Goal: Entertainment & Leisure: Browse casually

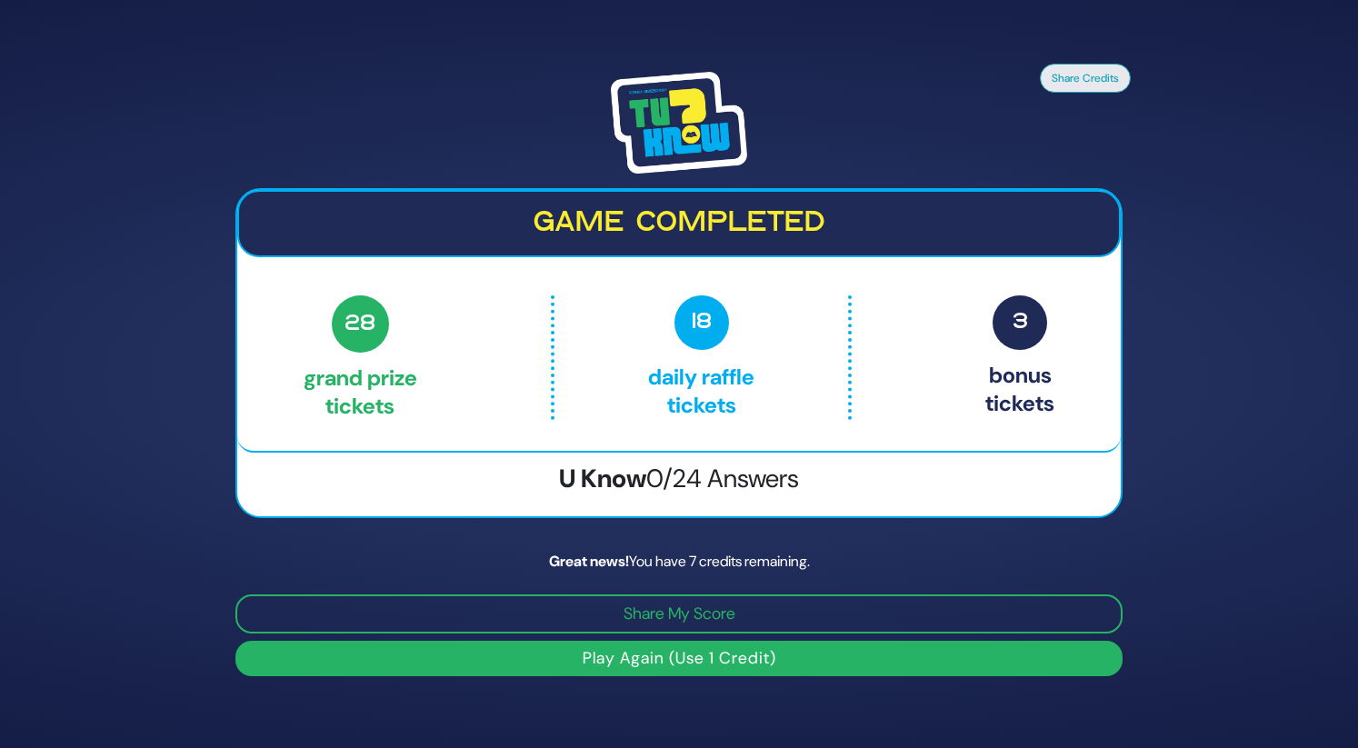
click at [714, 659] on button "Play Again (Use 1 Credit)" at bounding box center [678, 658] width 887 height 35
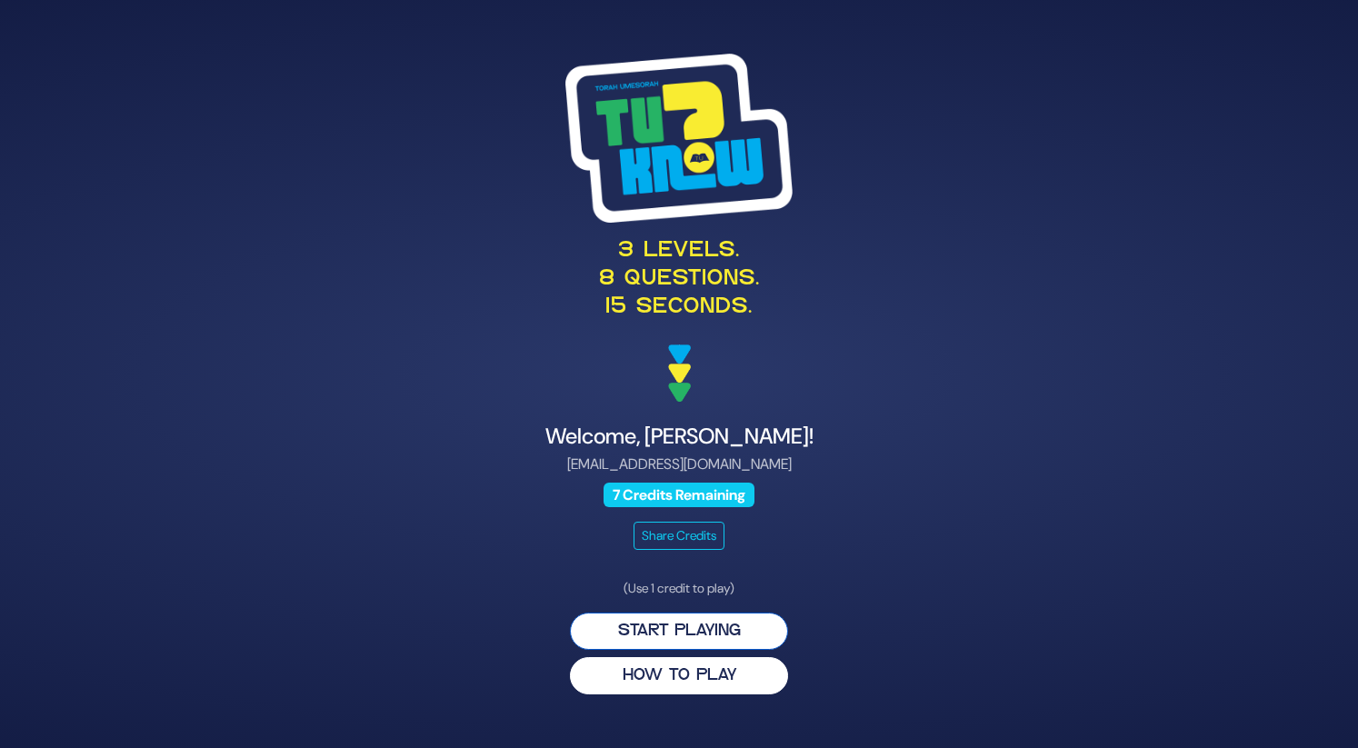
click at [708, 624] on button "Start Playing" at bounding box center [679, 630] width 218 height 37
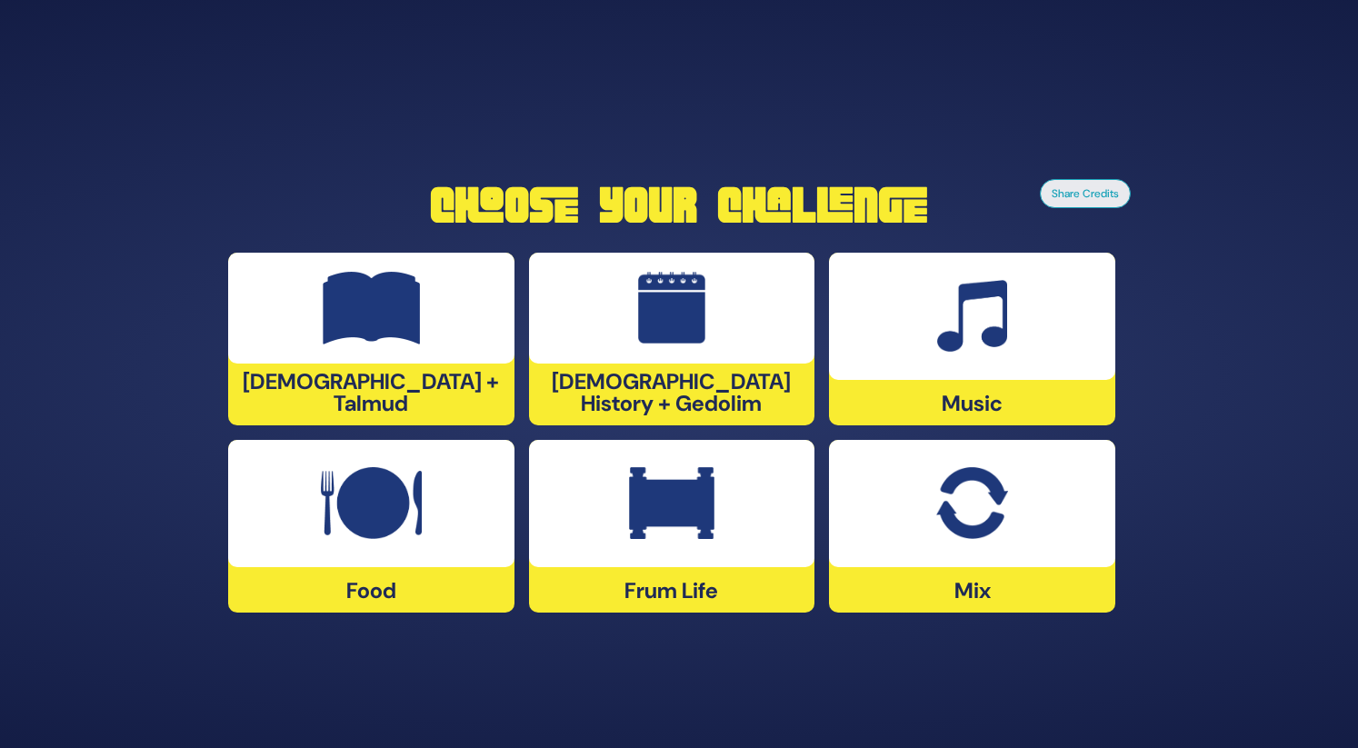
click at [640, 538] on img at bounding box center [671, 503] width 85 height 73
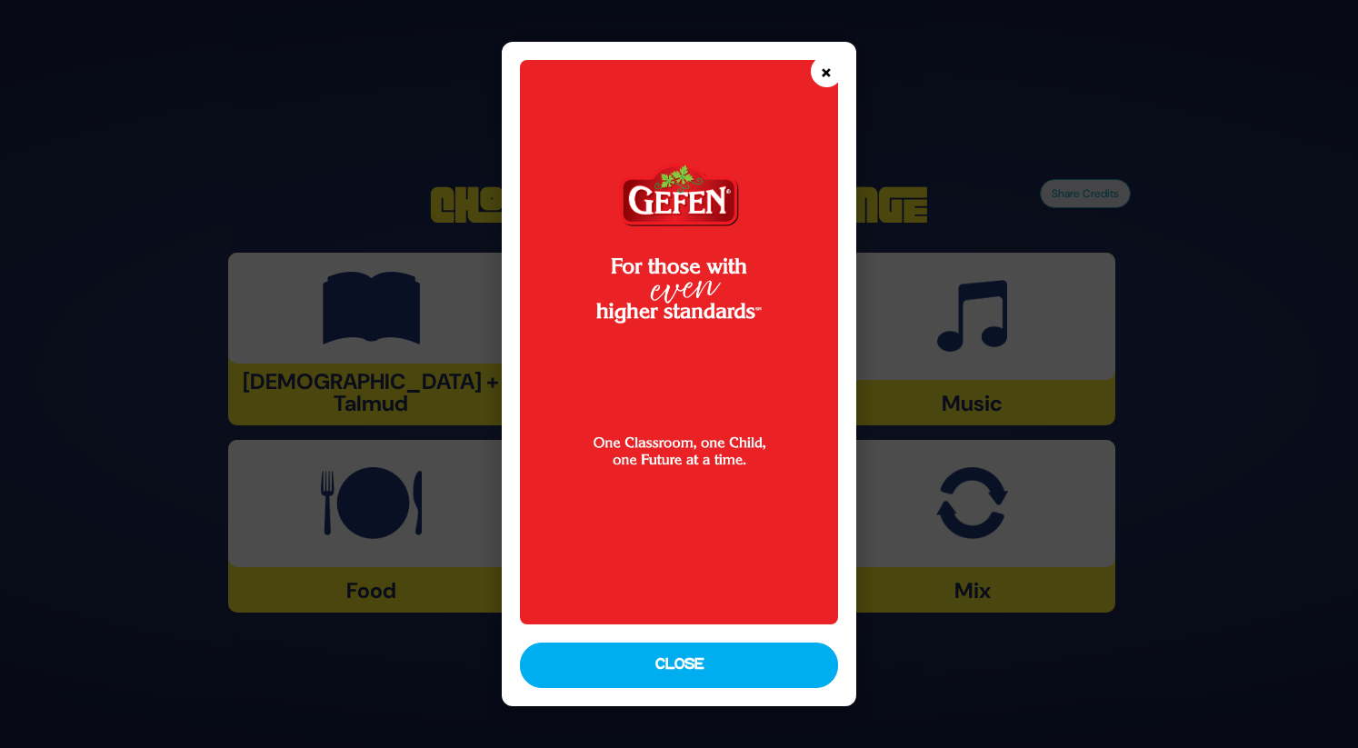
click at [829, 66] on button "×" at bounding box center [827, 71] width 32 height 32
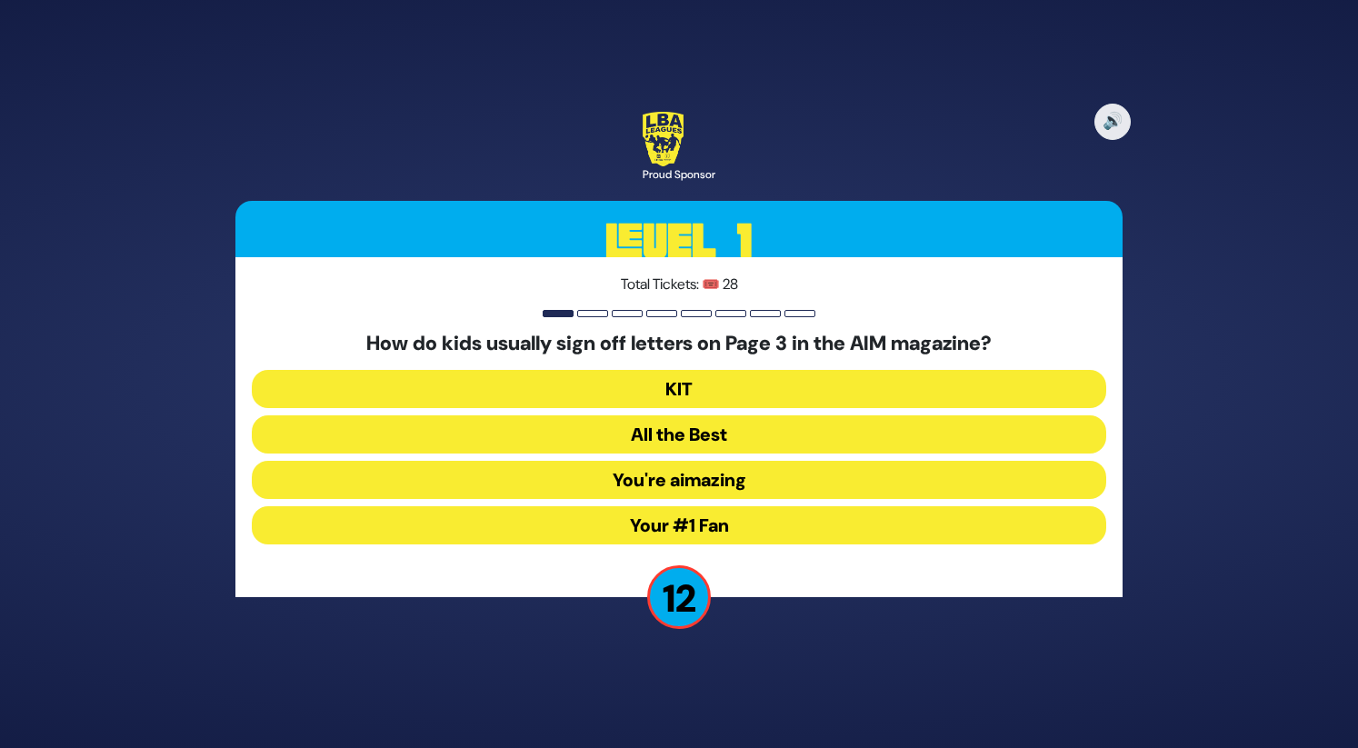
click at [695, 521] on button "Your #1 Fan" at bounding box center [679, 525] width 854 height 38
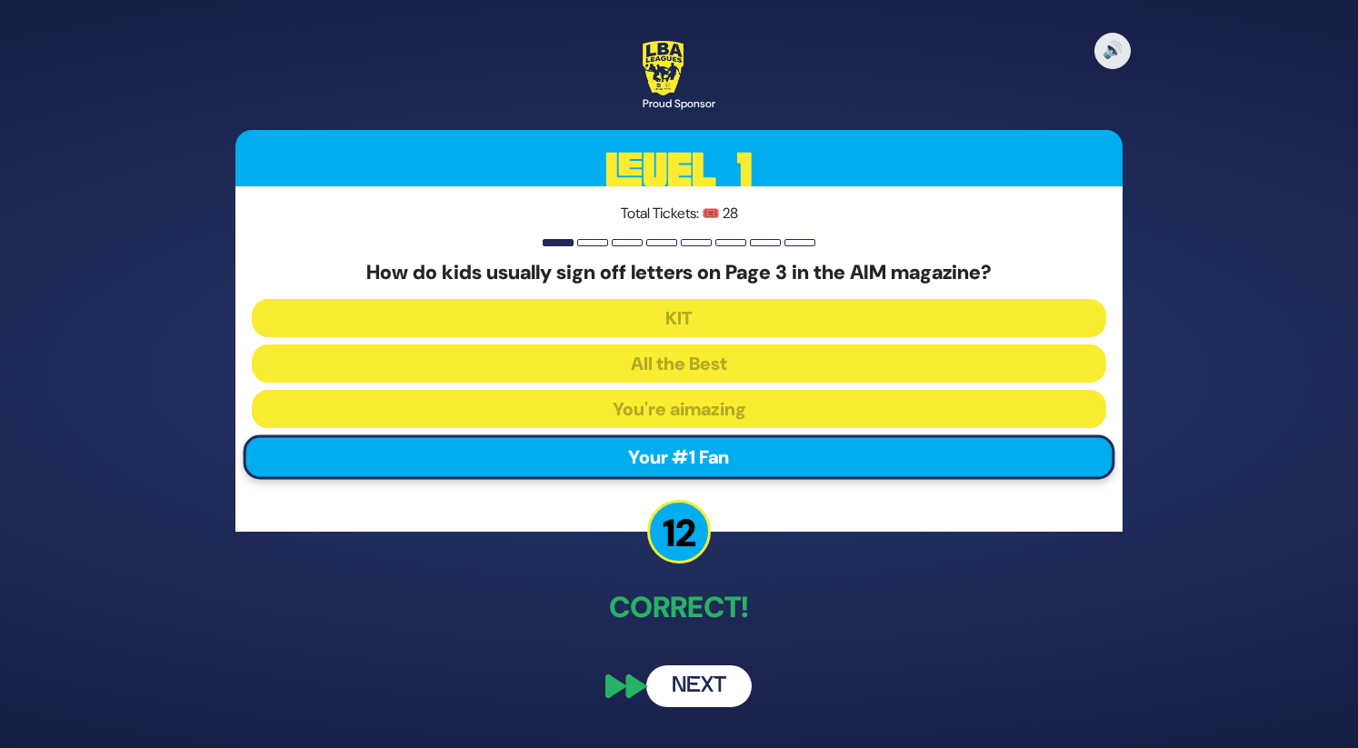
click at [711, 682] on button "Next" at bounding box center [698, 686] width 105 height 42
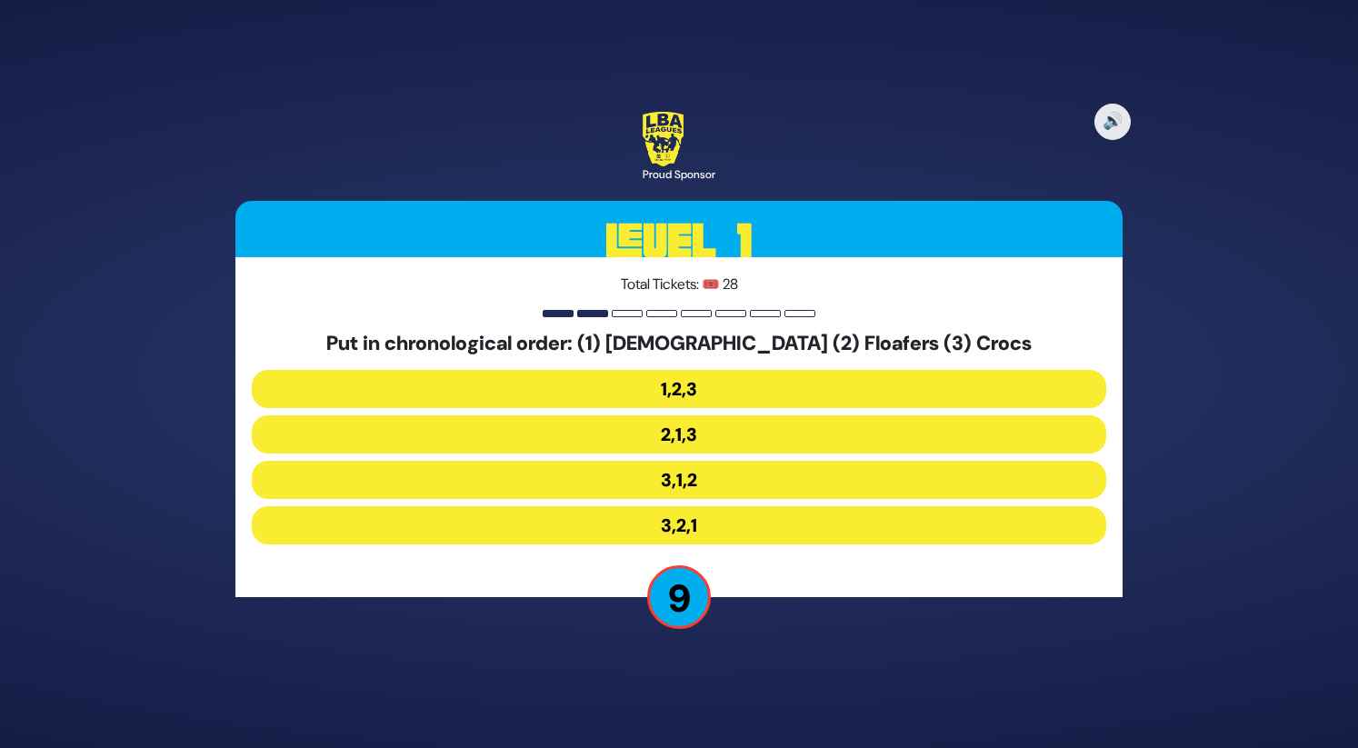
click at [706, 506] on button "3,1,2" at bounding box center [679, 525] width 854 height 38
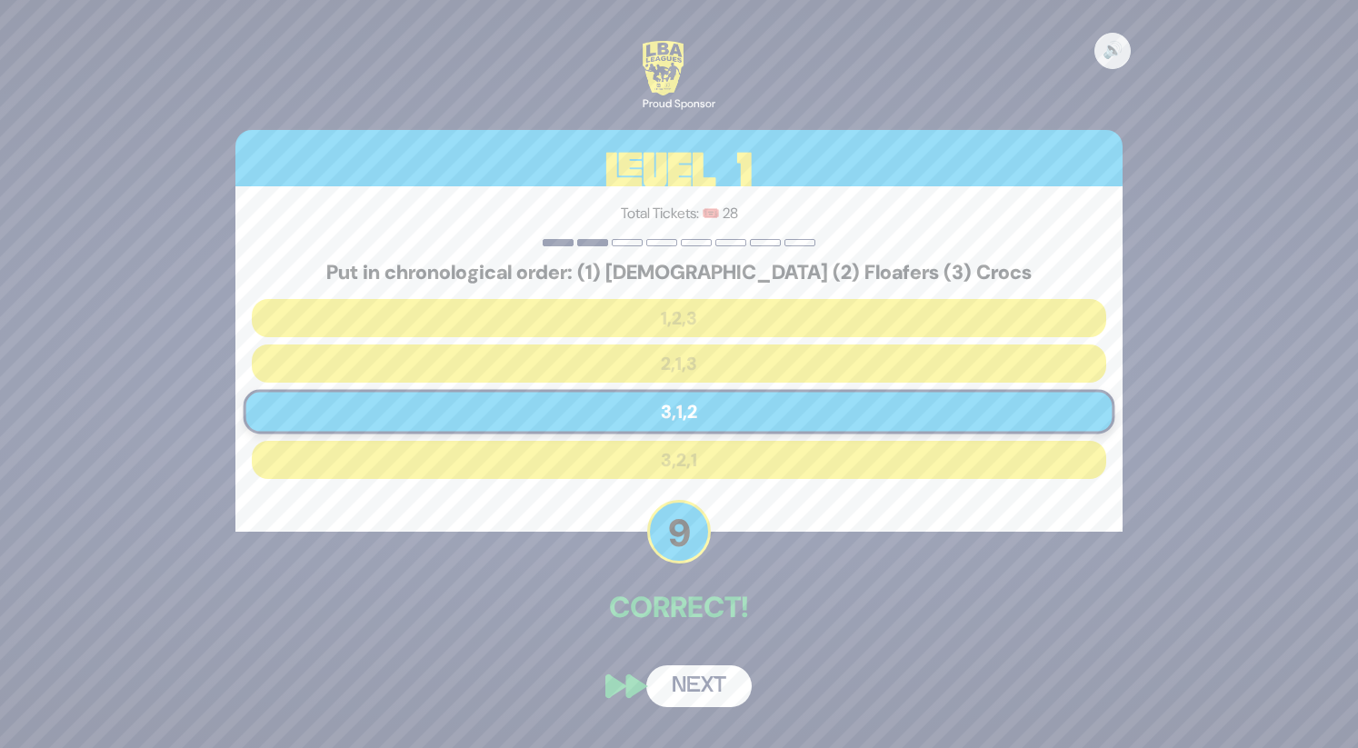
click at [705, 693] on button "Next" at bounding box center [698, 686] width 105 height 42
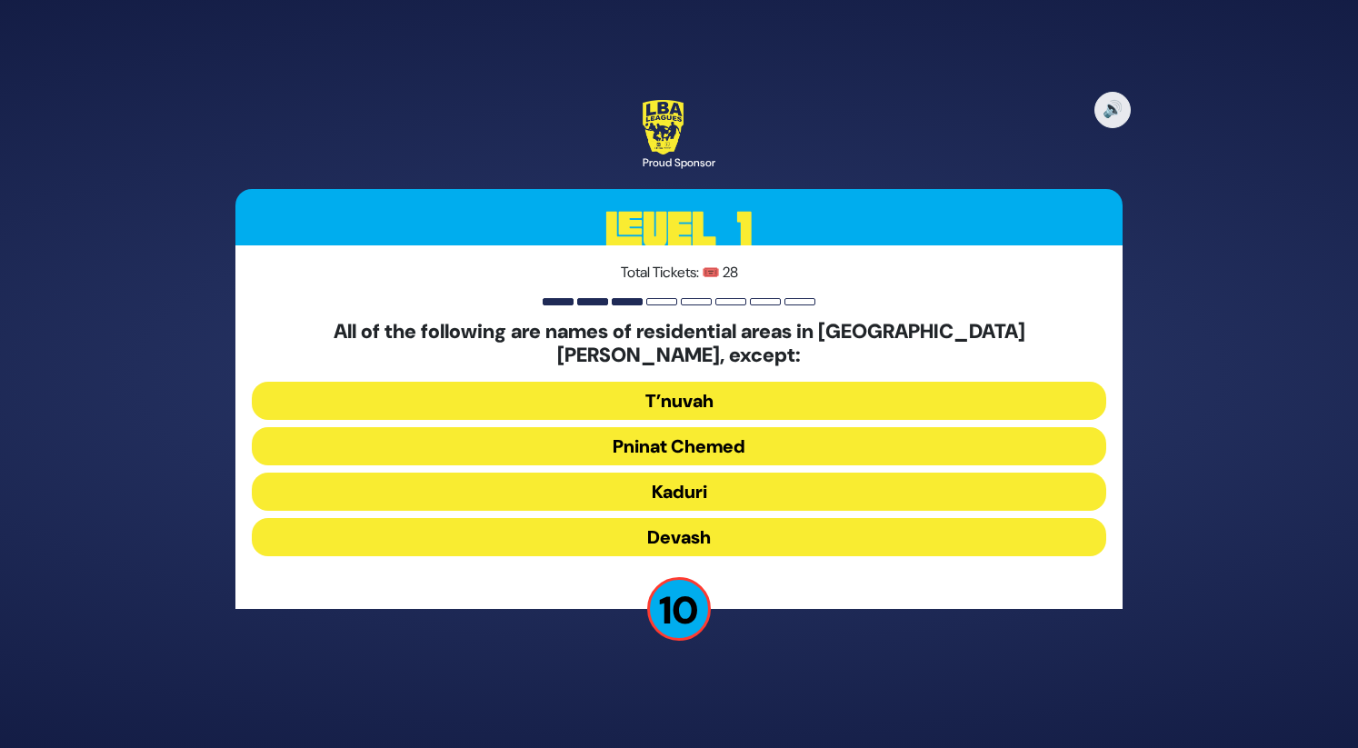
click at [708, 532] on button "Devash" at bounding box center [679, 537] width 854 height 38
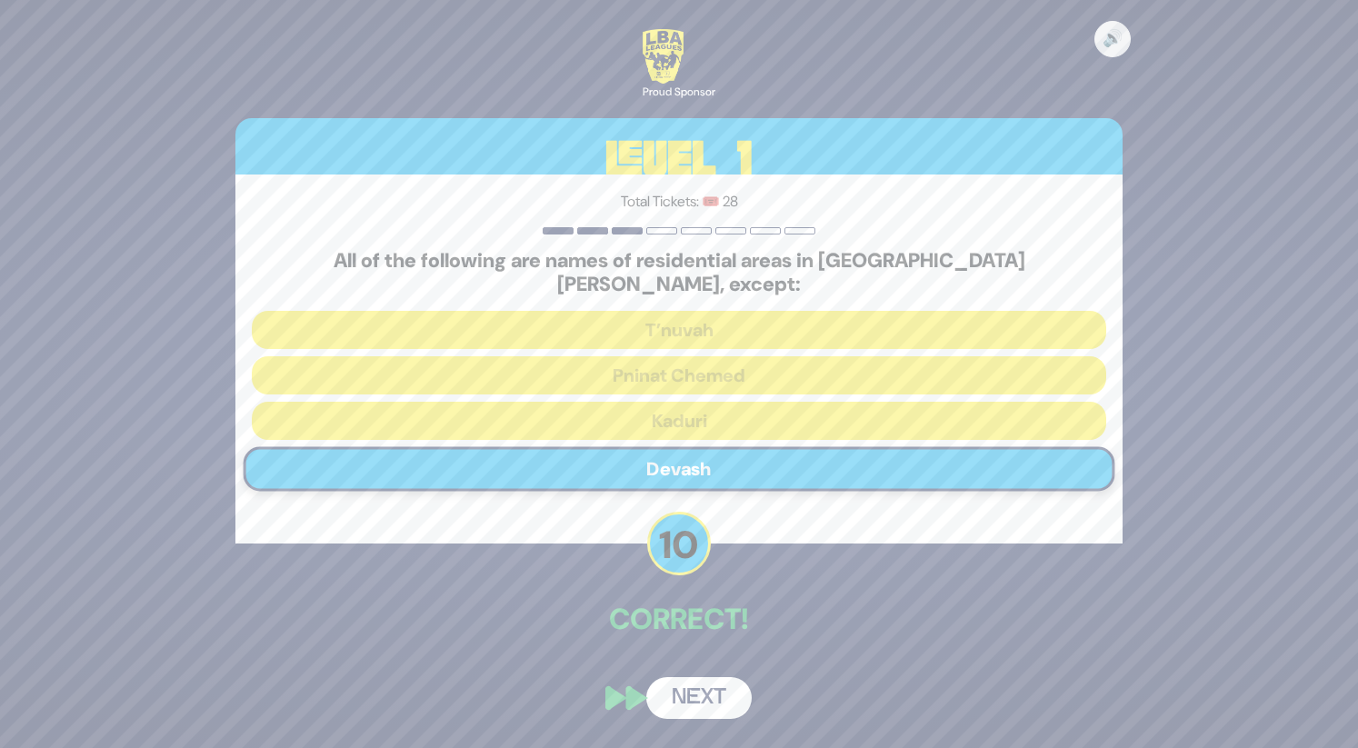
click at [700, 685] on button "Next" at bounding box center [698, 698] width 105 height 42
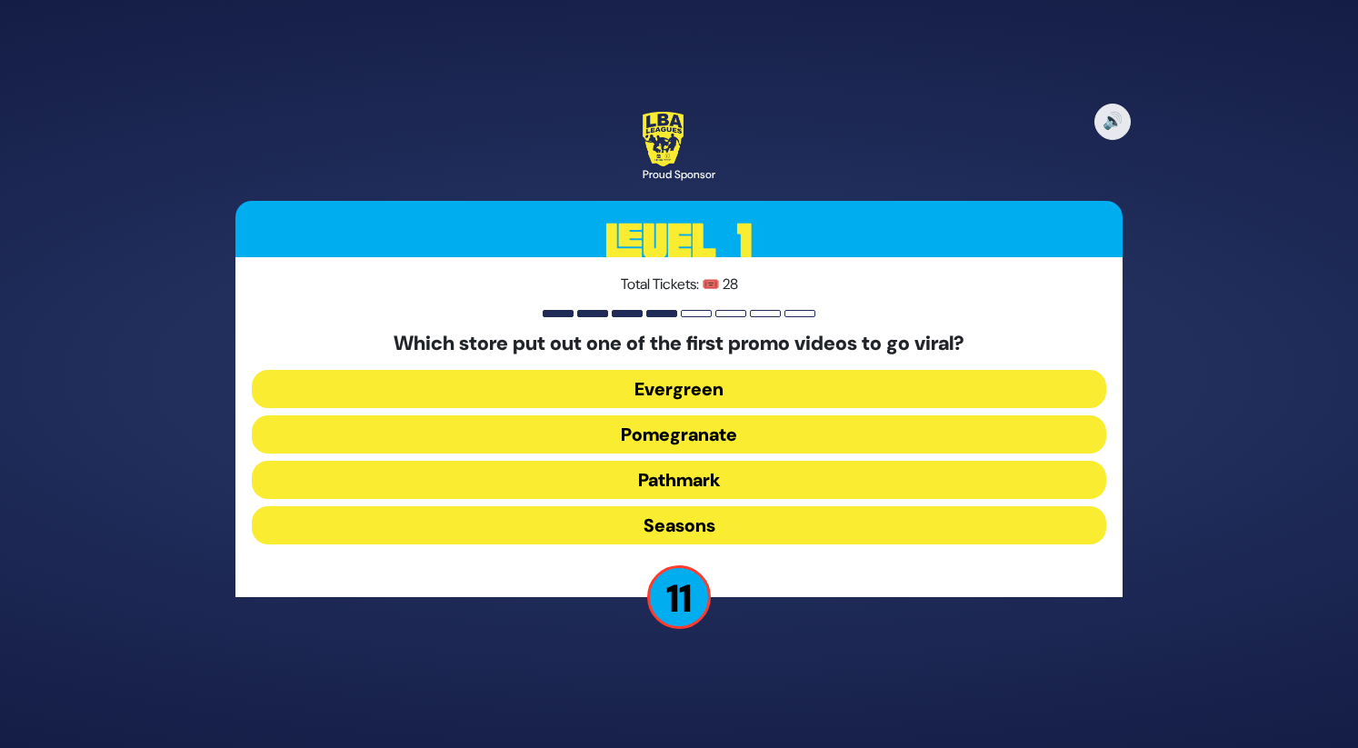
click at [725, 415] on button "Evergreen" at bounding box center [679, 434] width 854 height 38
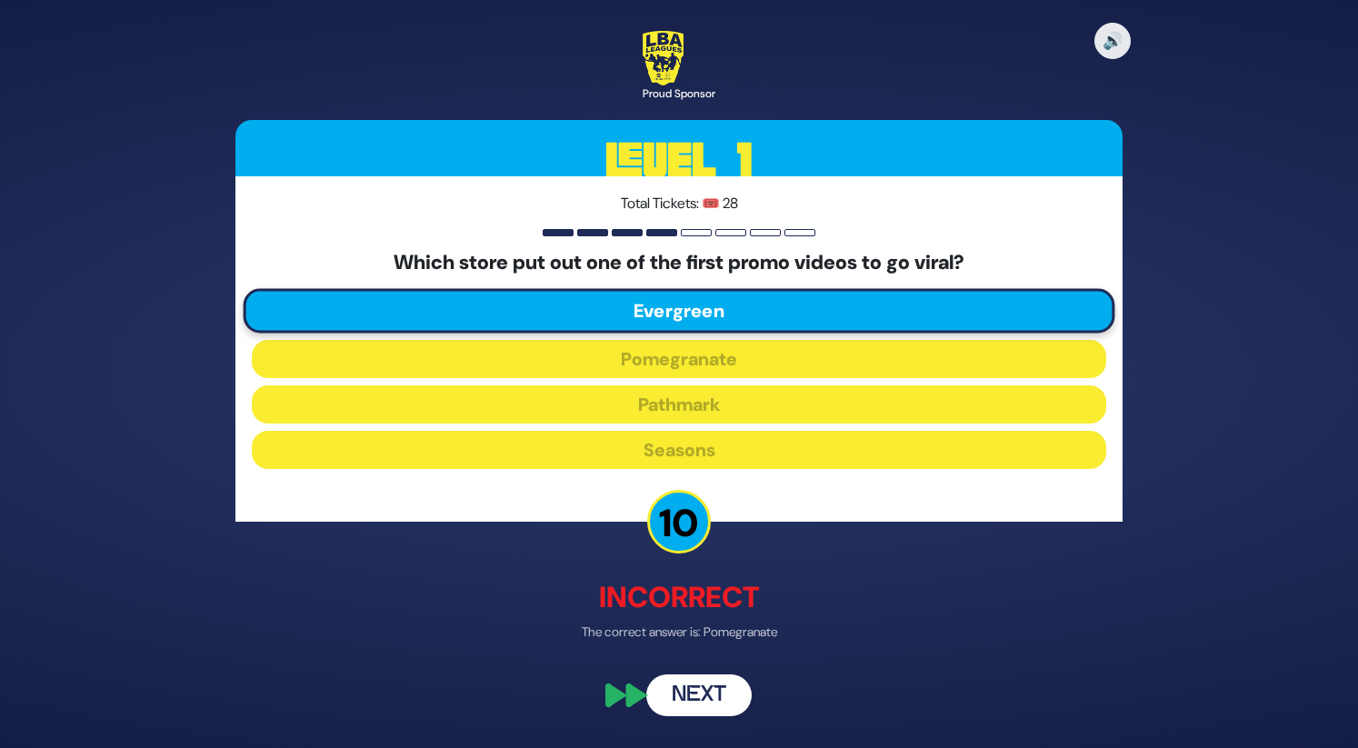
click at [705, 688] on button "Next" at bounding box center [698, 696] width 105 height 42
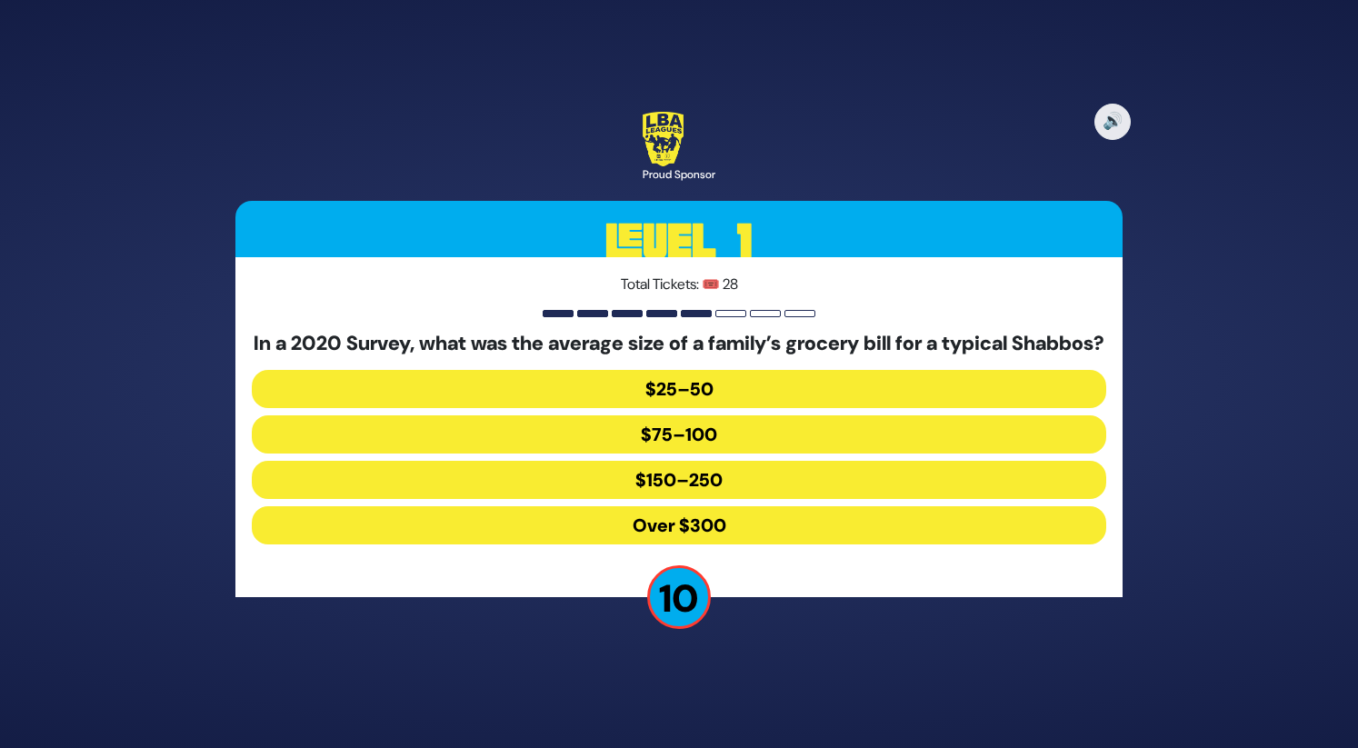
click at [702, 506] on button "$150–250" at bounding box center [679, 525] width 854 height 38
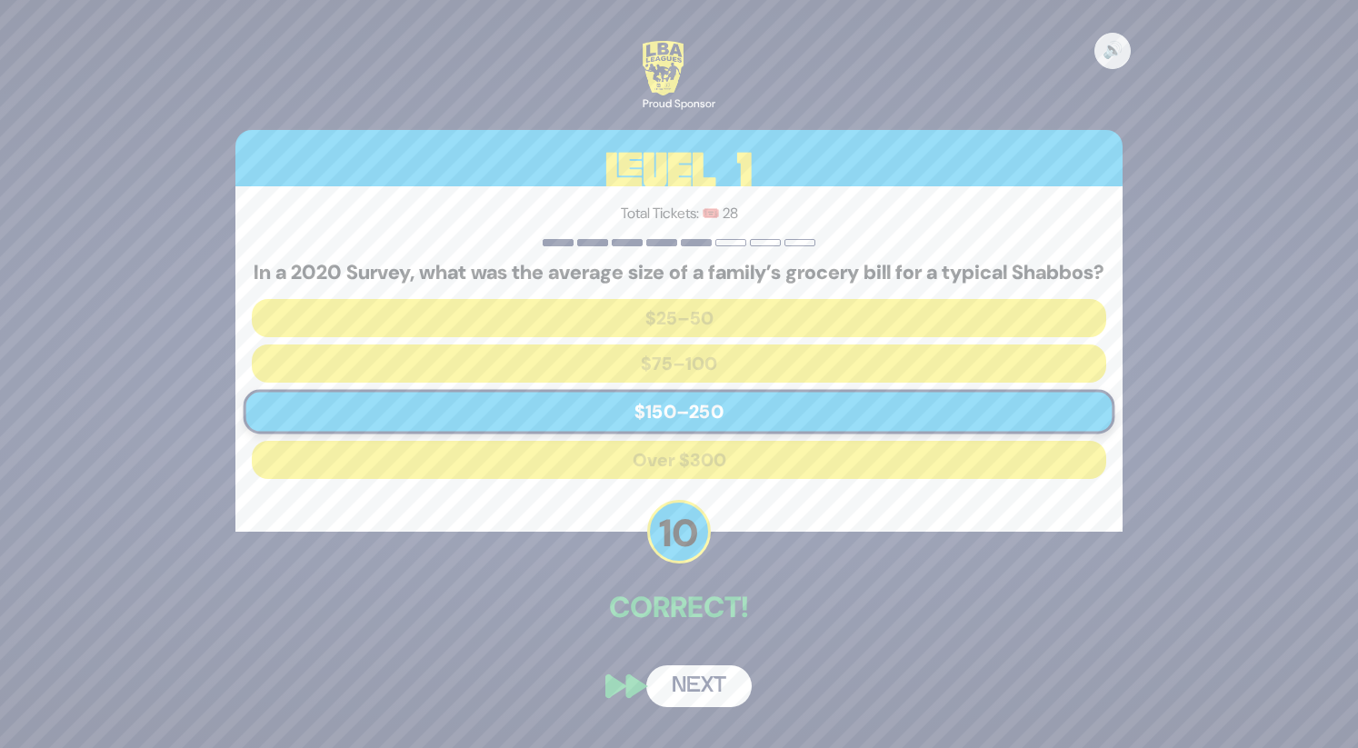
click at [693, 707] on button "Next" at bounding box center [698, 686] width 105 height 42
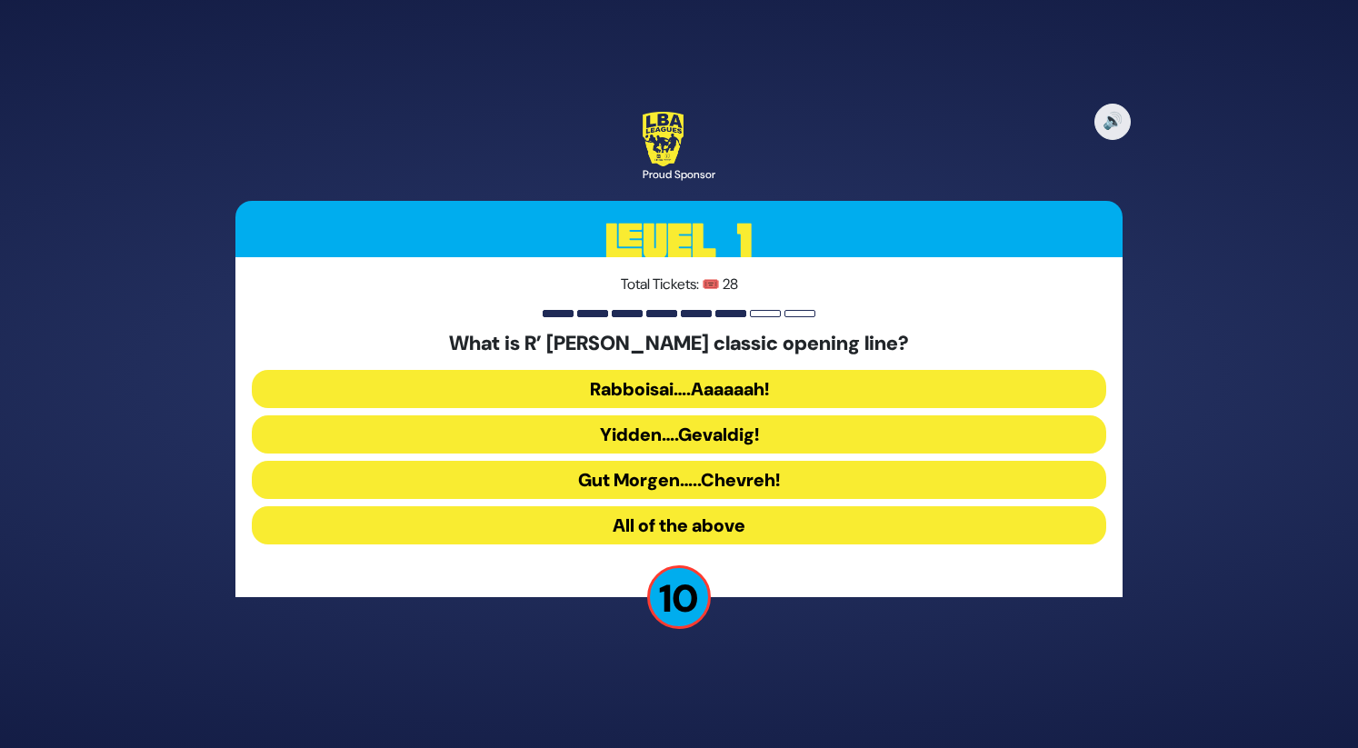
click at [725, 519] on button "All of the above" at bounding box center [679, 525] width 854 height 38
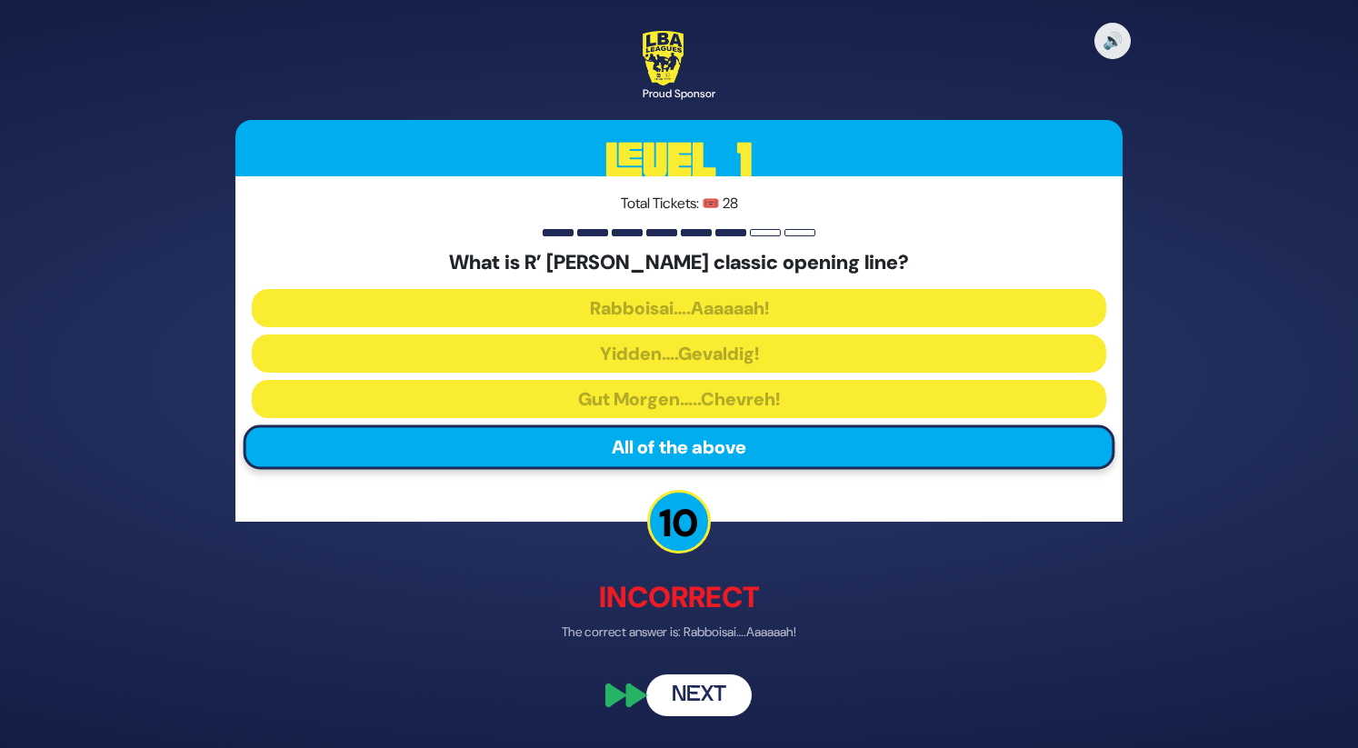
click at [695, 693] on button "Next" at bounding box center [698, 696] width 105 height 42
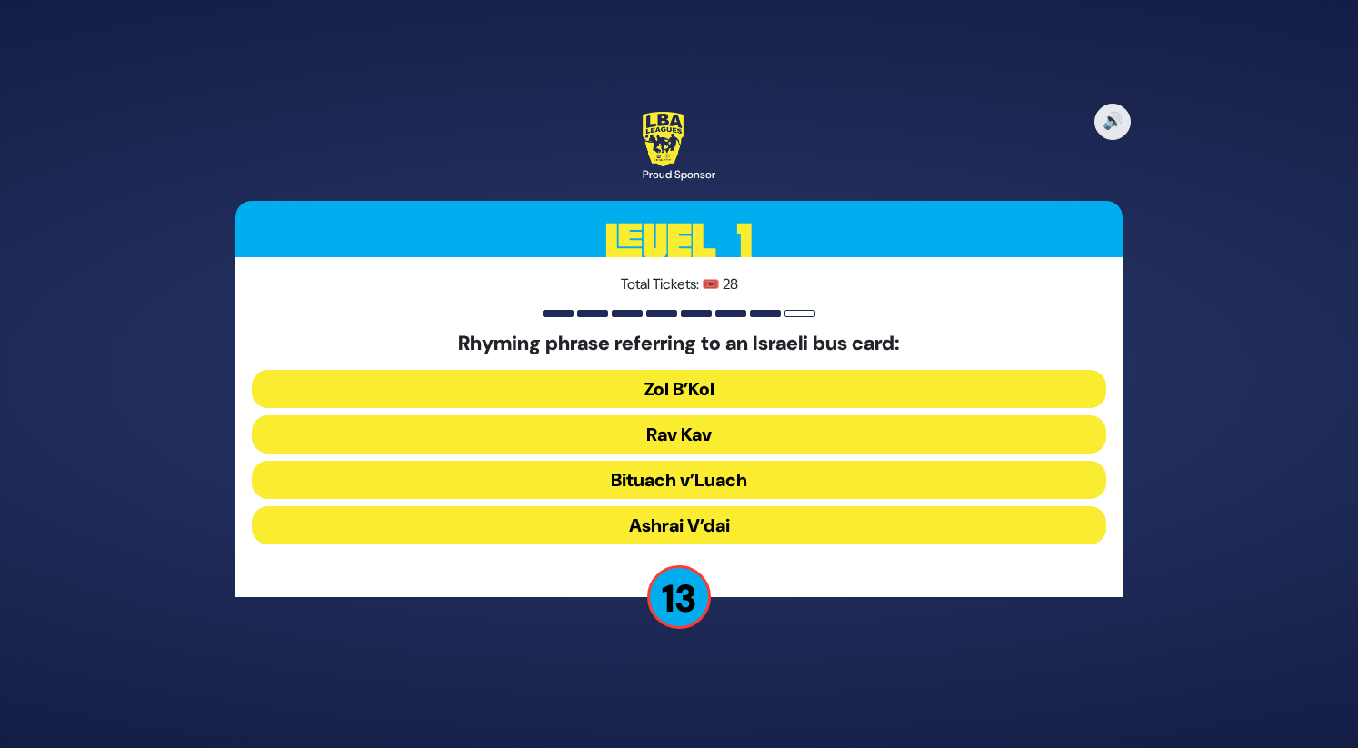
click at [703, 461] on button "Rav Kav" at bounding box center [679, 480] width 854 height 38
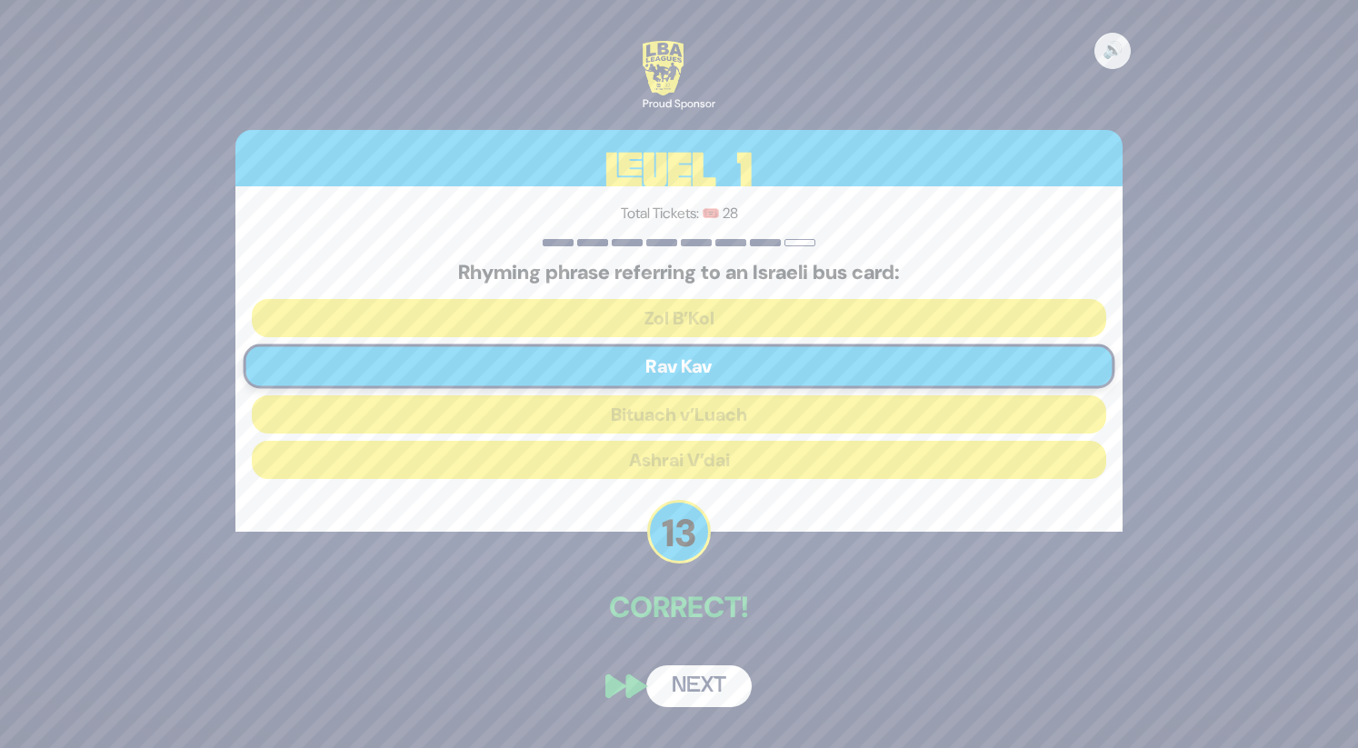
click at [694, 682] on button "Next" at bounding box center [698, 686] width 105 height 42
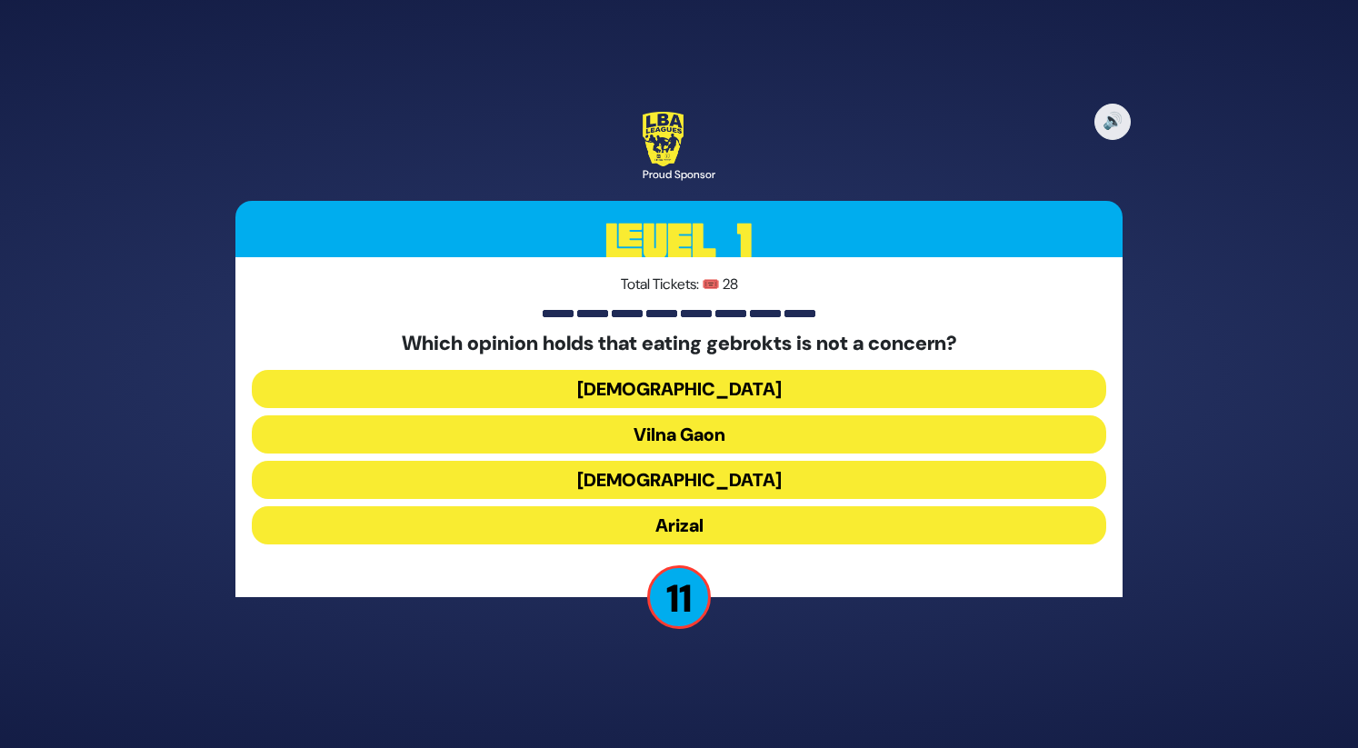
click at [709, 461] on button "Vilna Gaon" at bounding box center [679, 480] width 854 height 38
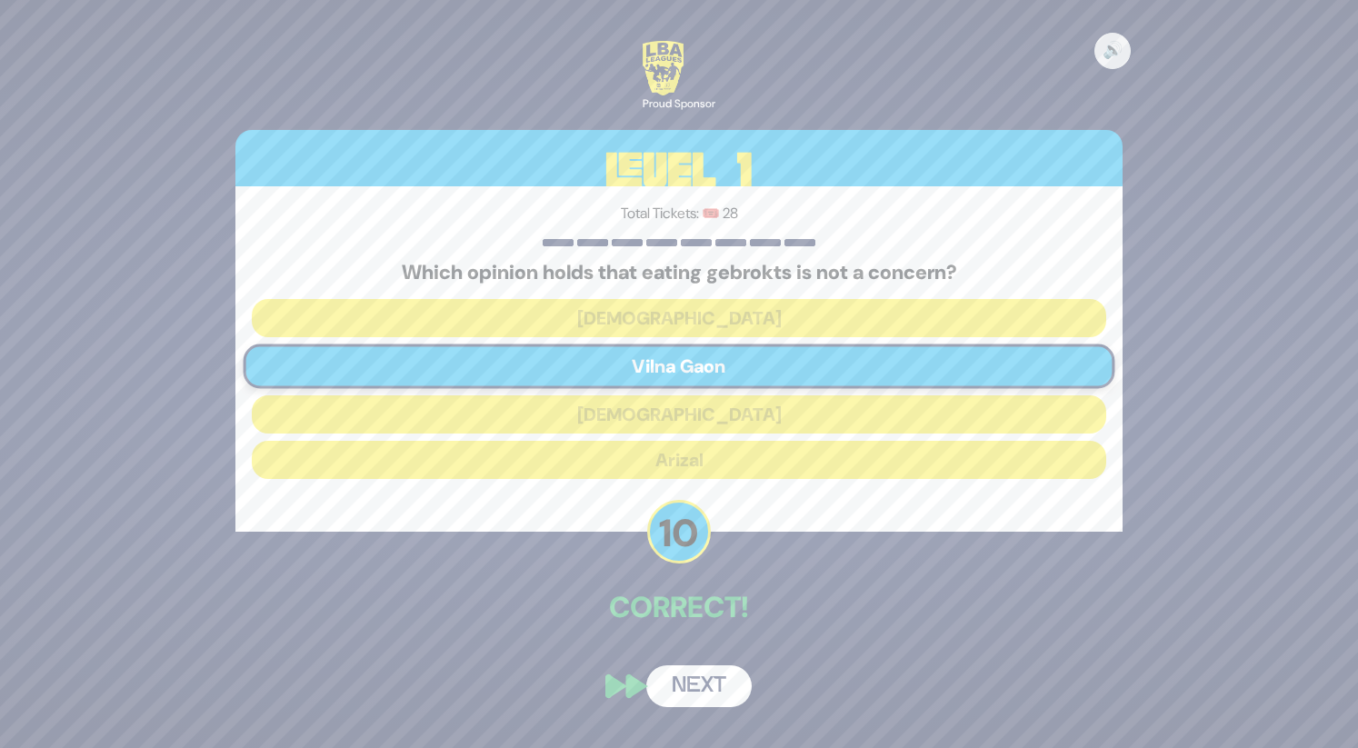
click at [693, 677] on button "Next" at bounding box center [698, 686] width 105 height 42
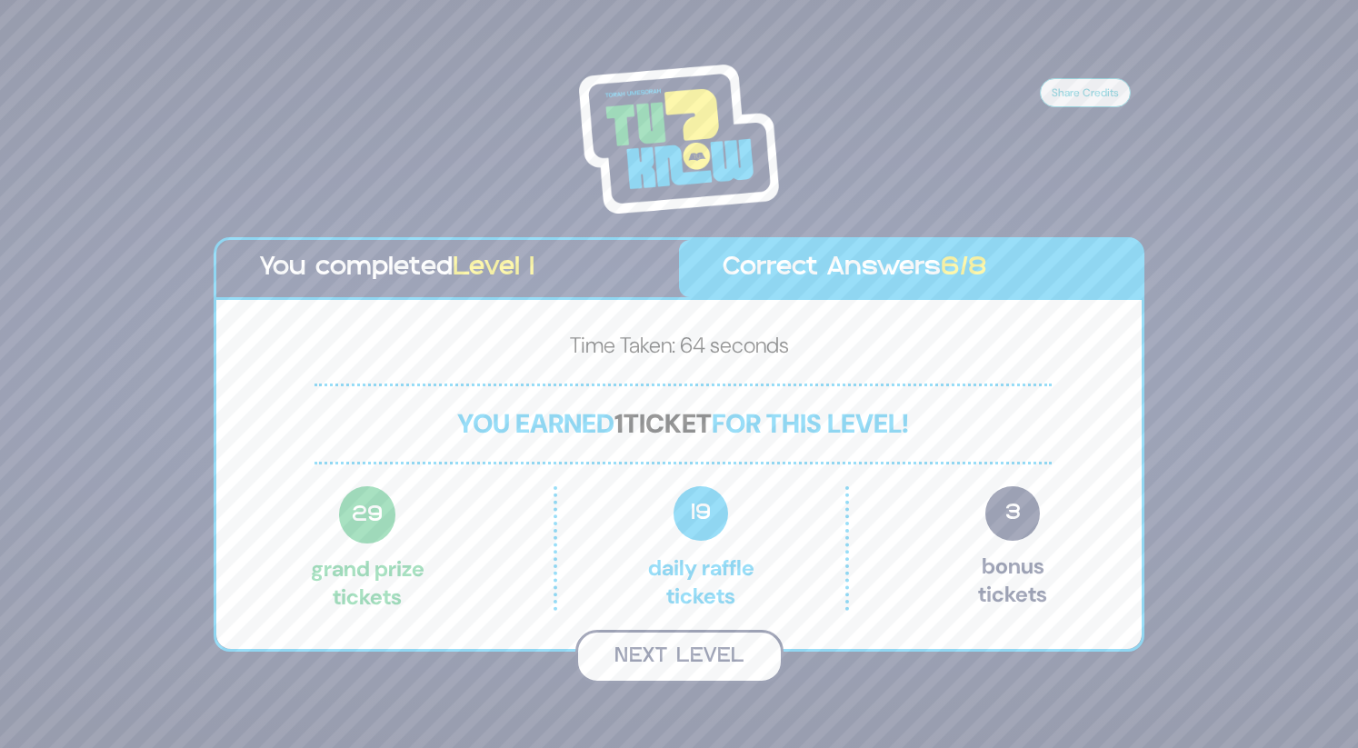
click at [721, 658] on button "Next Level" at bounding box center [679, 657] width 208 height 54
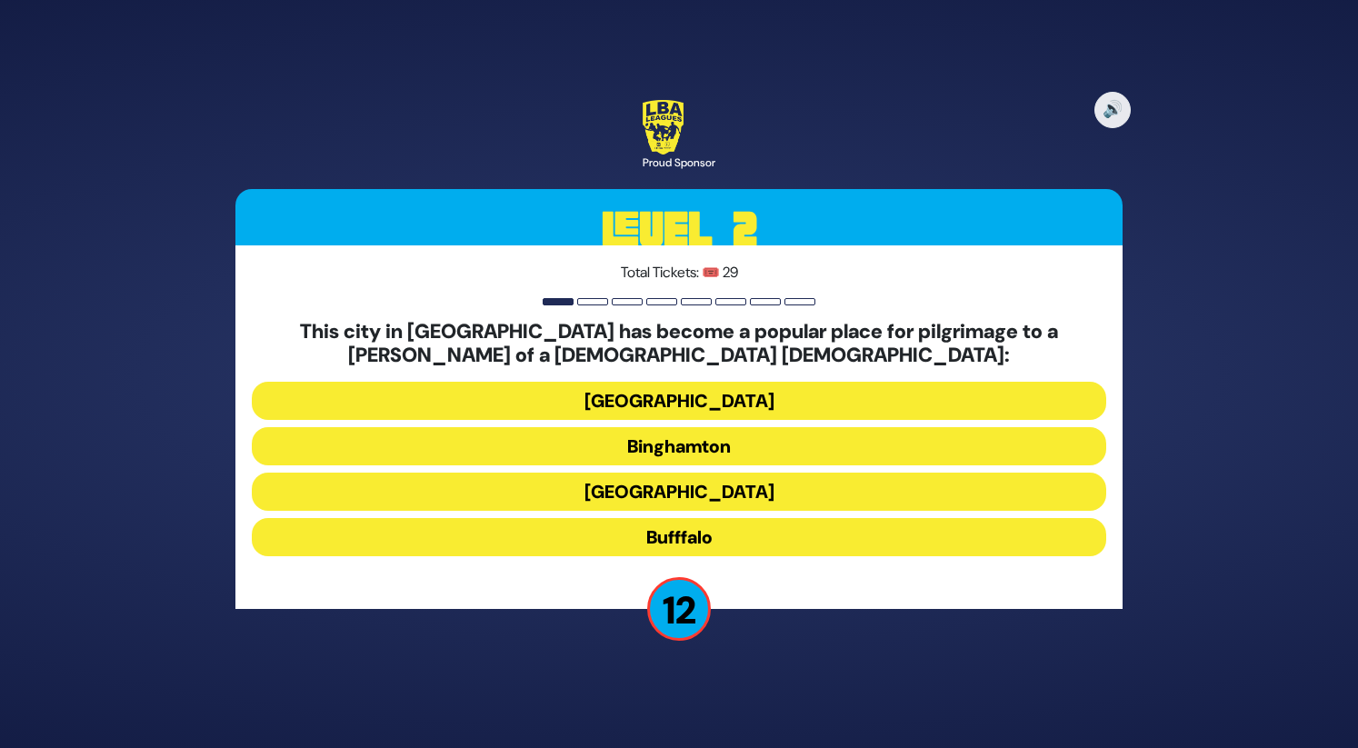
click at [703, 518] on button "[GEOGRAPHIC_DATA]" at bounding box center [679, 537] width 854 height 38
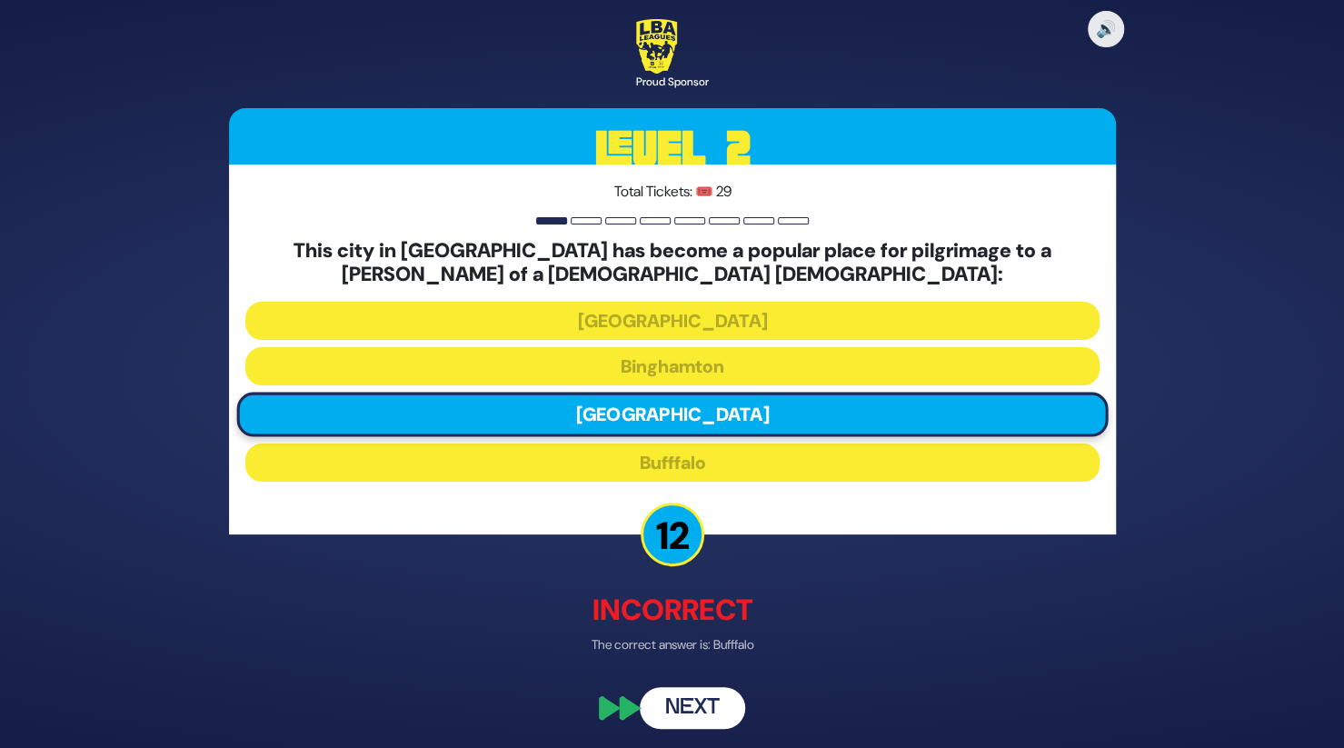
click at [700, 704] on button "Next" at bounding box center [692, 708] width 105 height 42
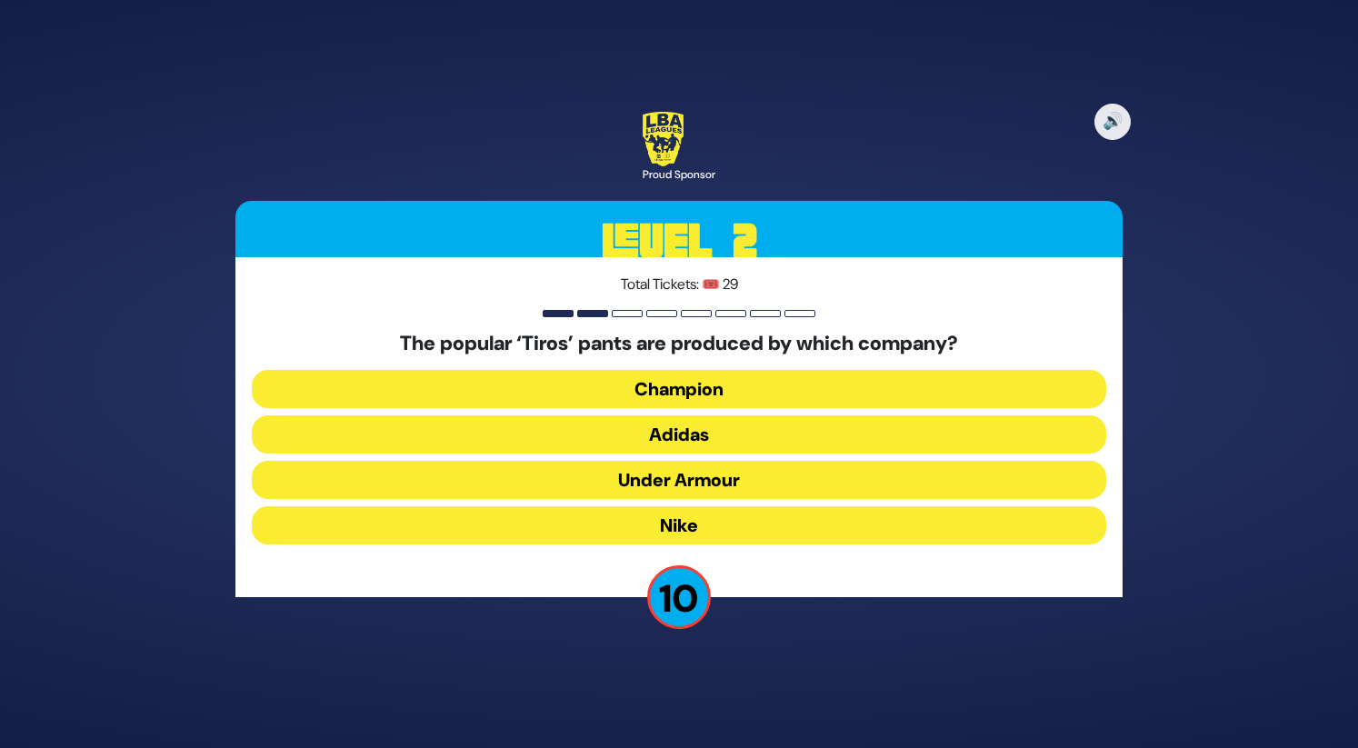
click at [700, 415] on button "Champion" at bounding box center [679, 434] width 854 height 38
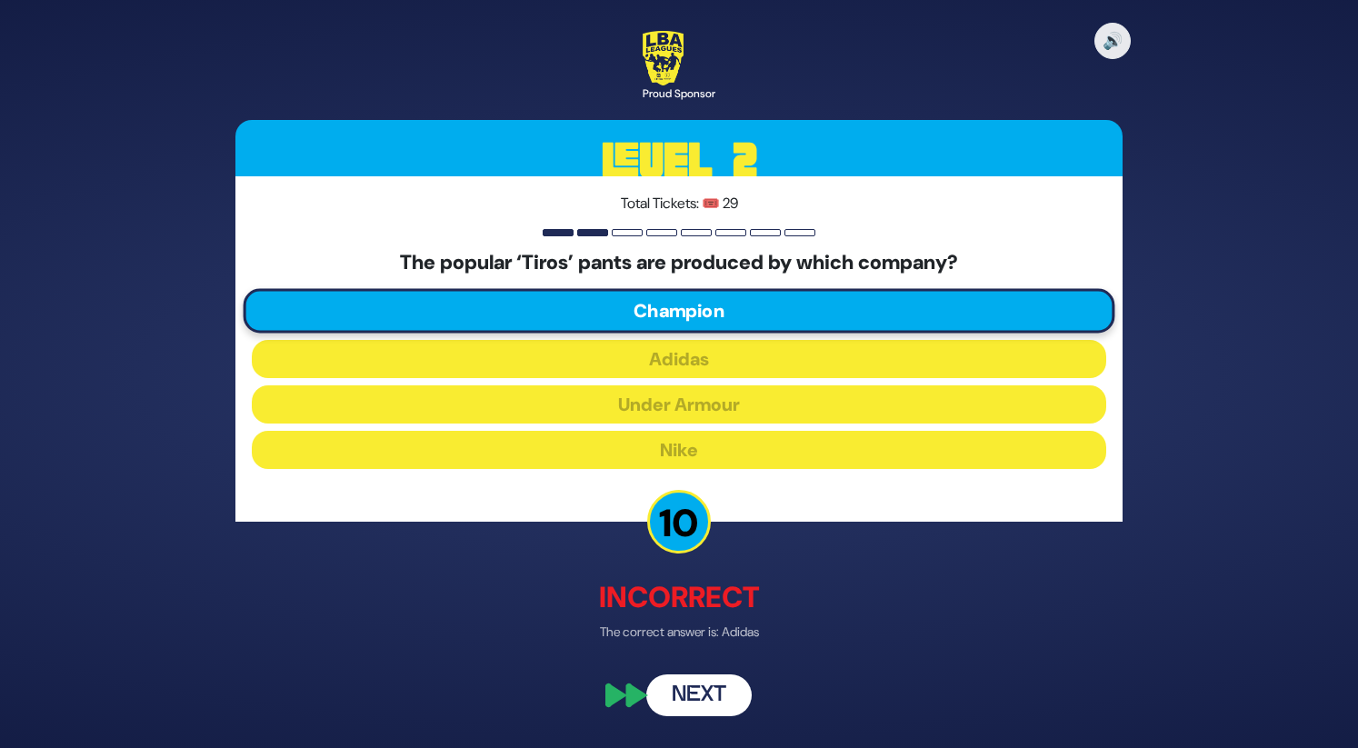
click at [692, 702] on button "Next" at bounding box center [698, 696] width 105 height 42
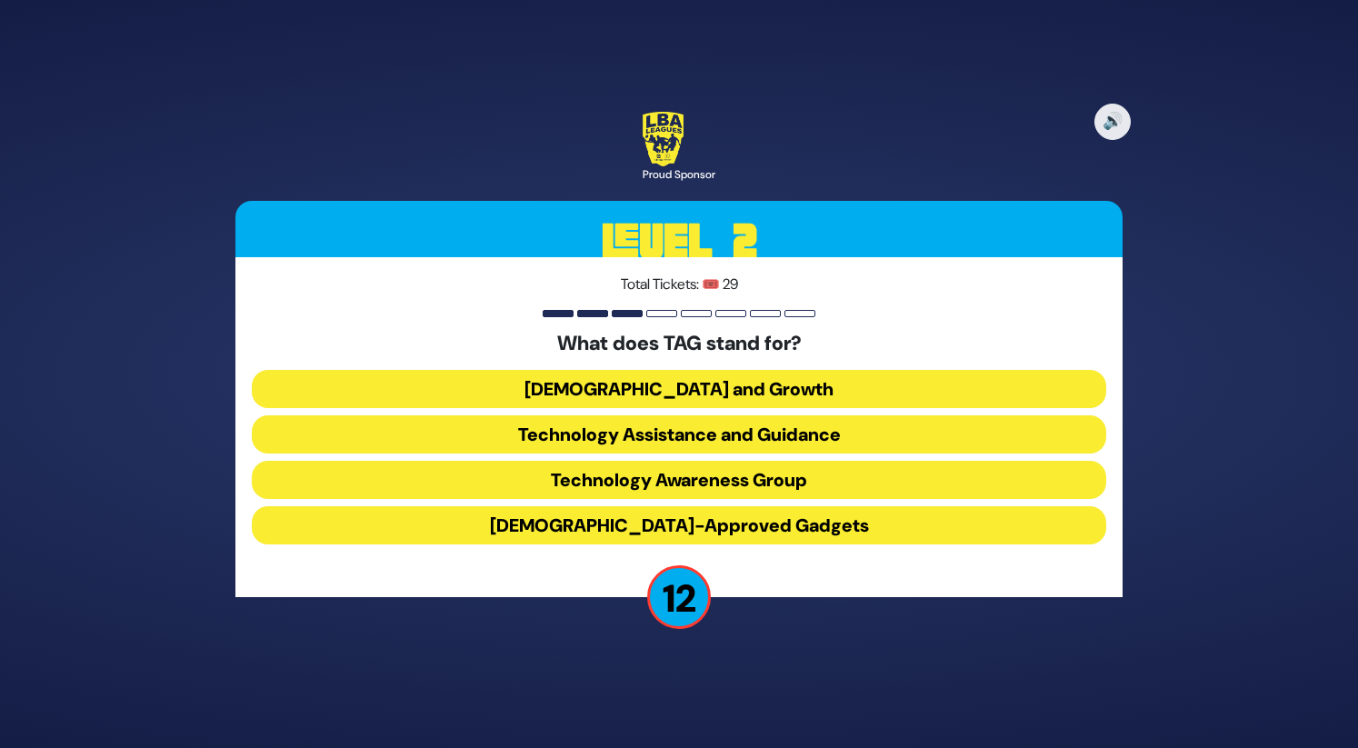
click at [821, 506] on button "Technology Awareness Group" at bounding box center [679, 525] width 854 height 38
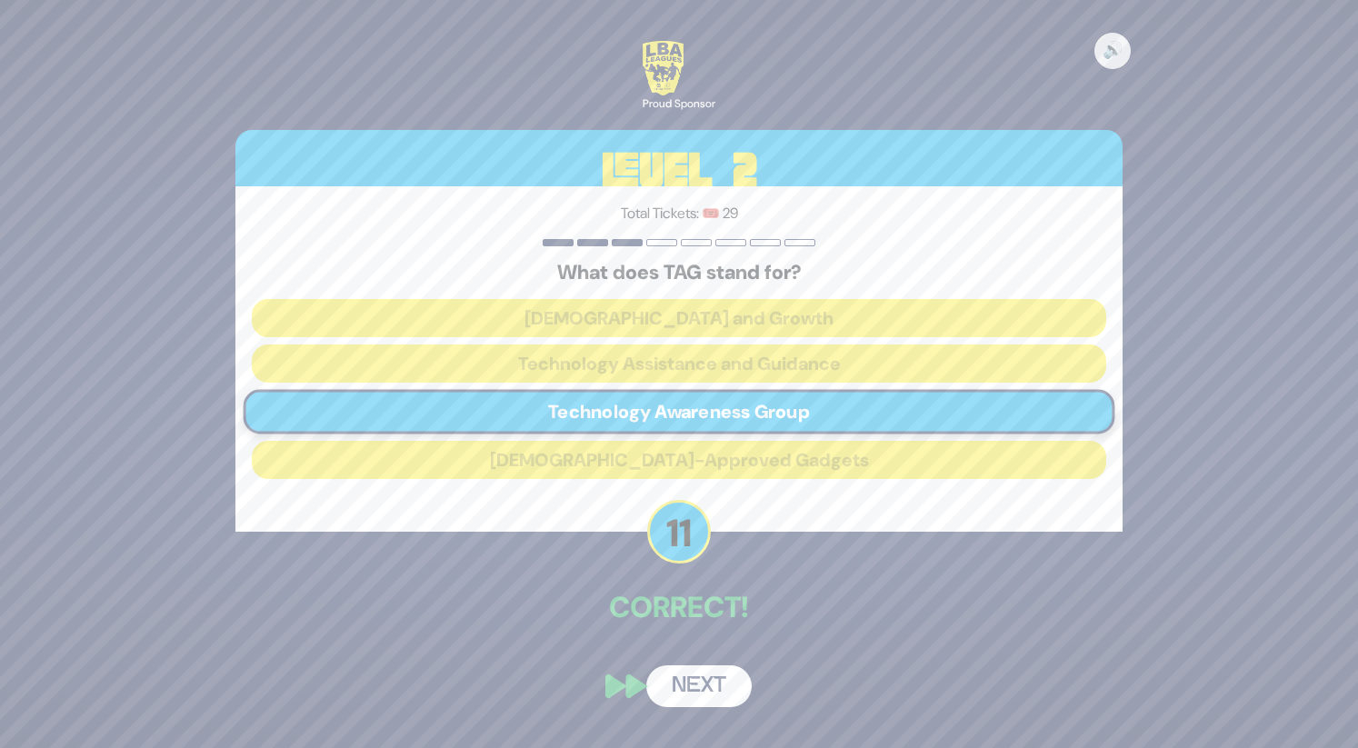
click at [703, 686] on button "Next" at bounding box center [698, 686] width 105 height 42
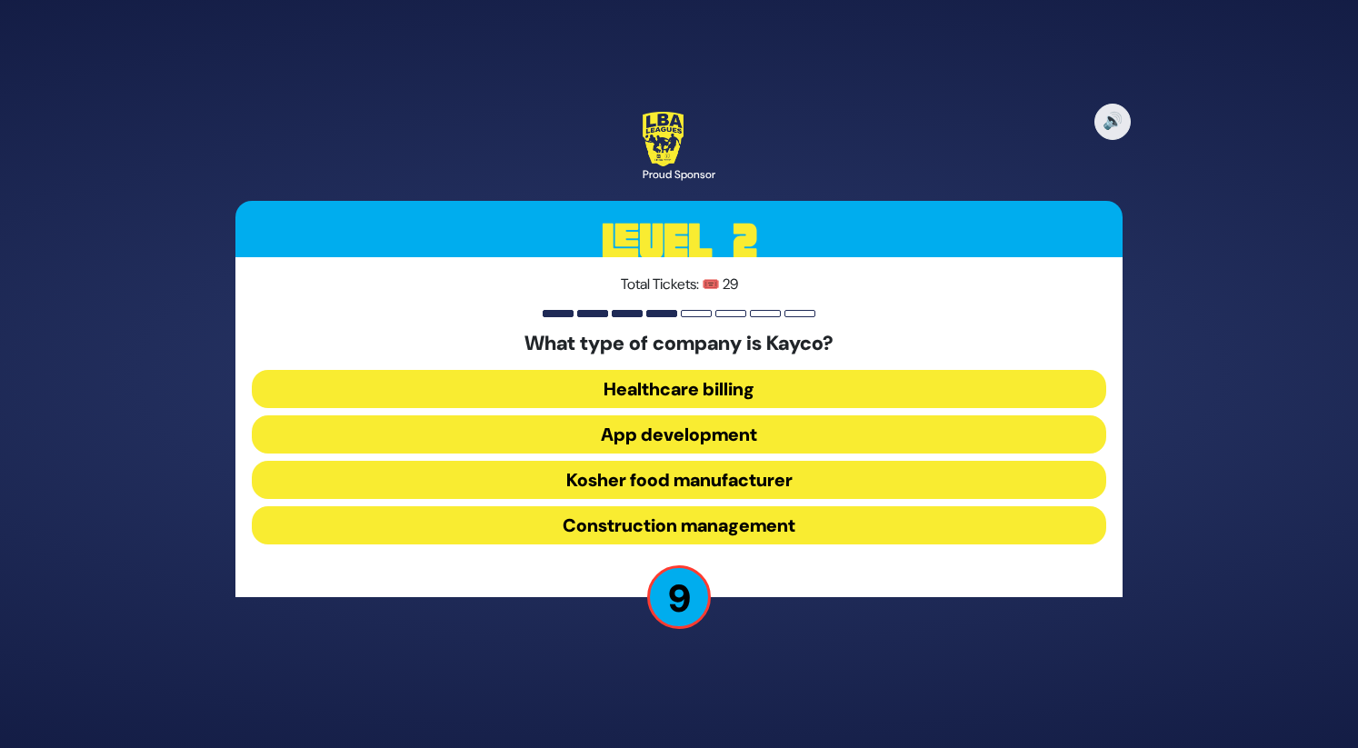
click at [720, 415] on button "Healthcare billing" at bounding box center [679, 434] width 854 height 38
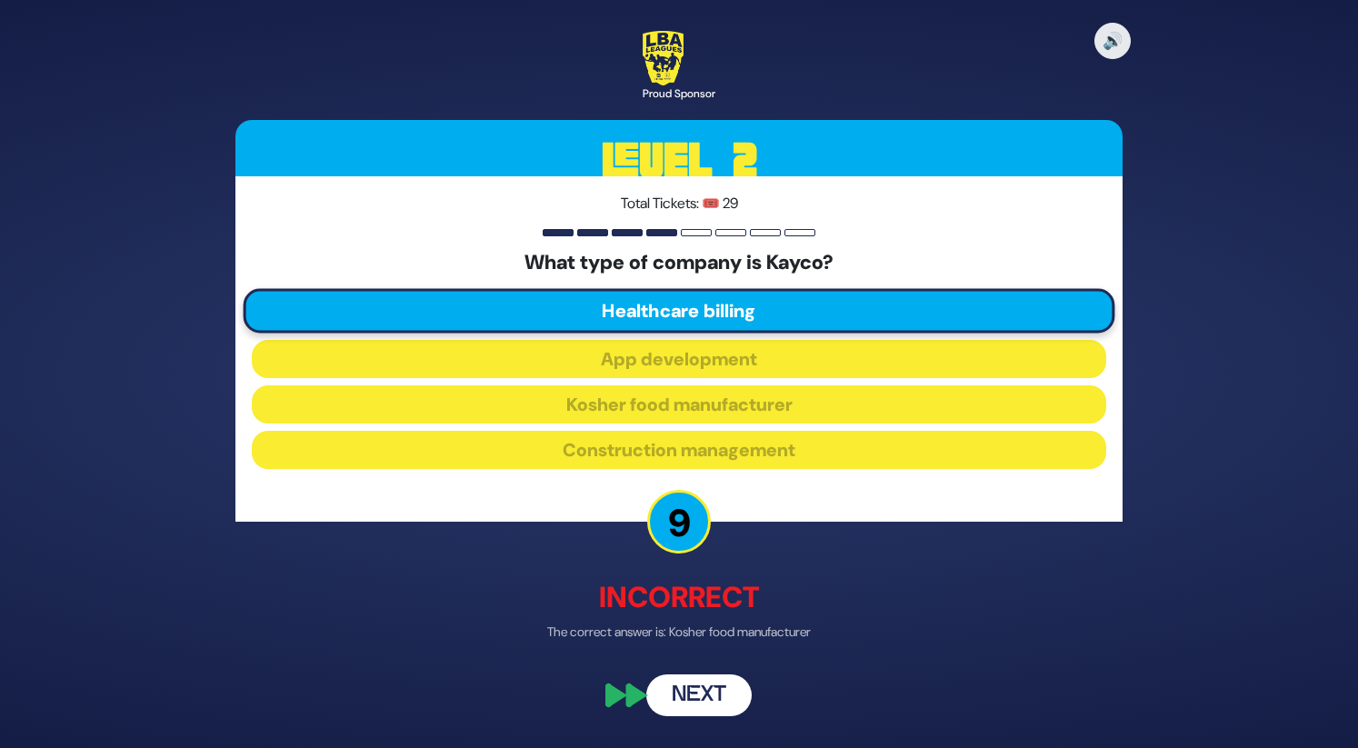
click at [709, 693] on button "Next" at bounding box center [698, 696] width 105 height 42
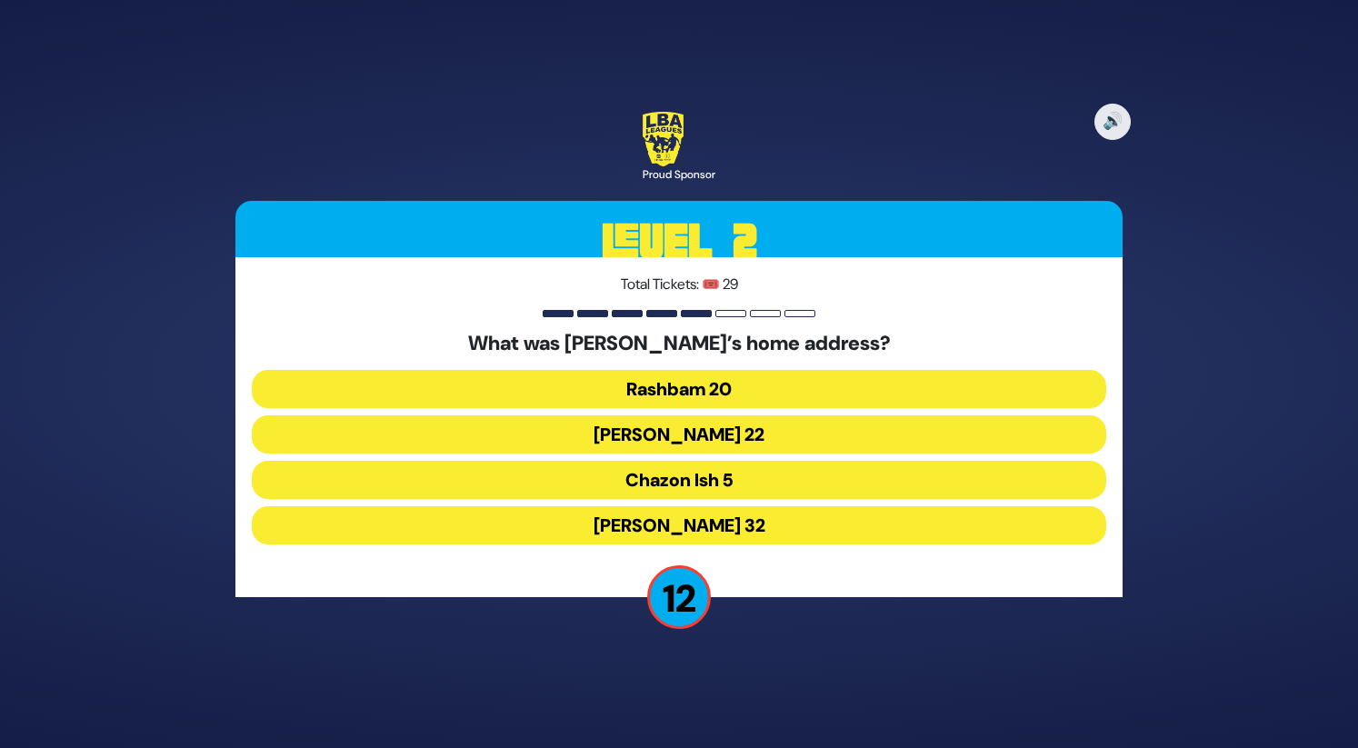
click at [712, 506] on button "Chazon Ish 5" at bounding box center [679, 525] width 854 height 38
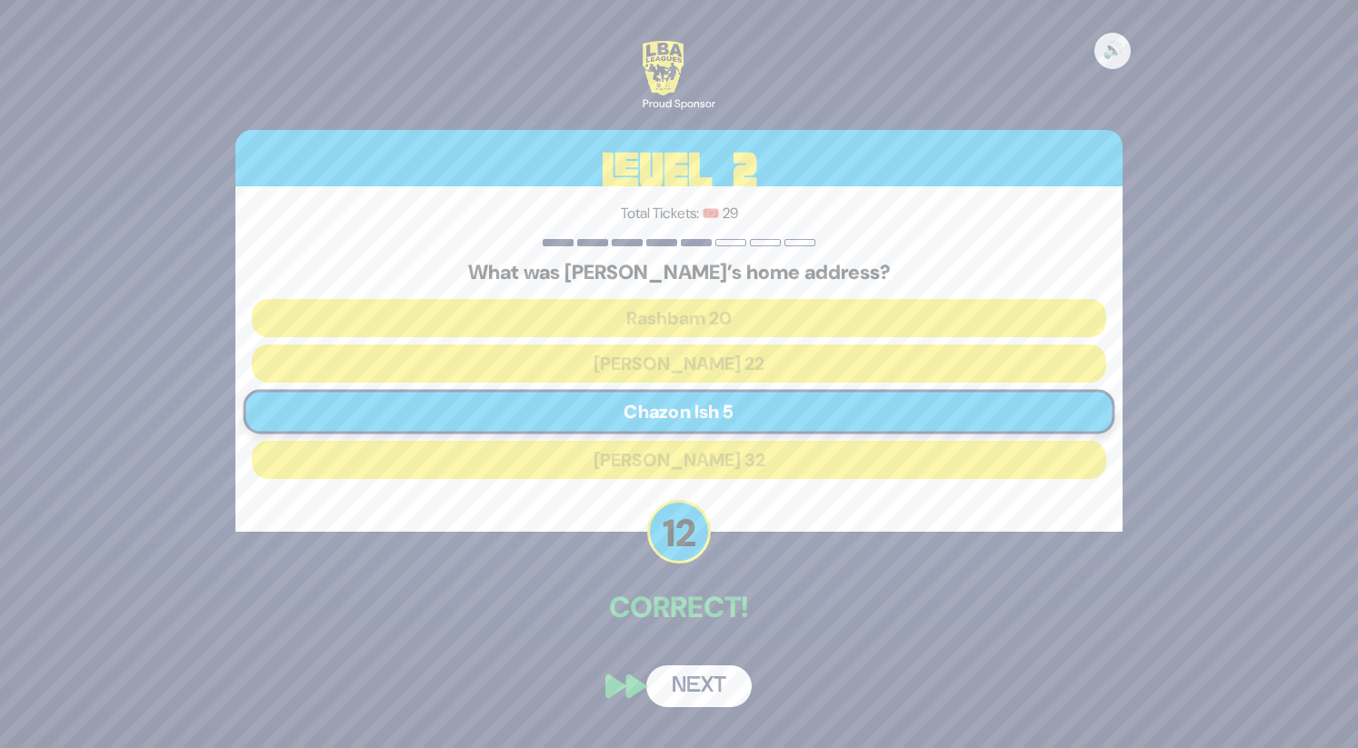
click at [705, 694] on button "Next" at bounding box center [698, 686] width 105 height 42
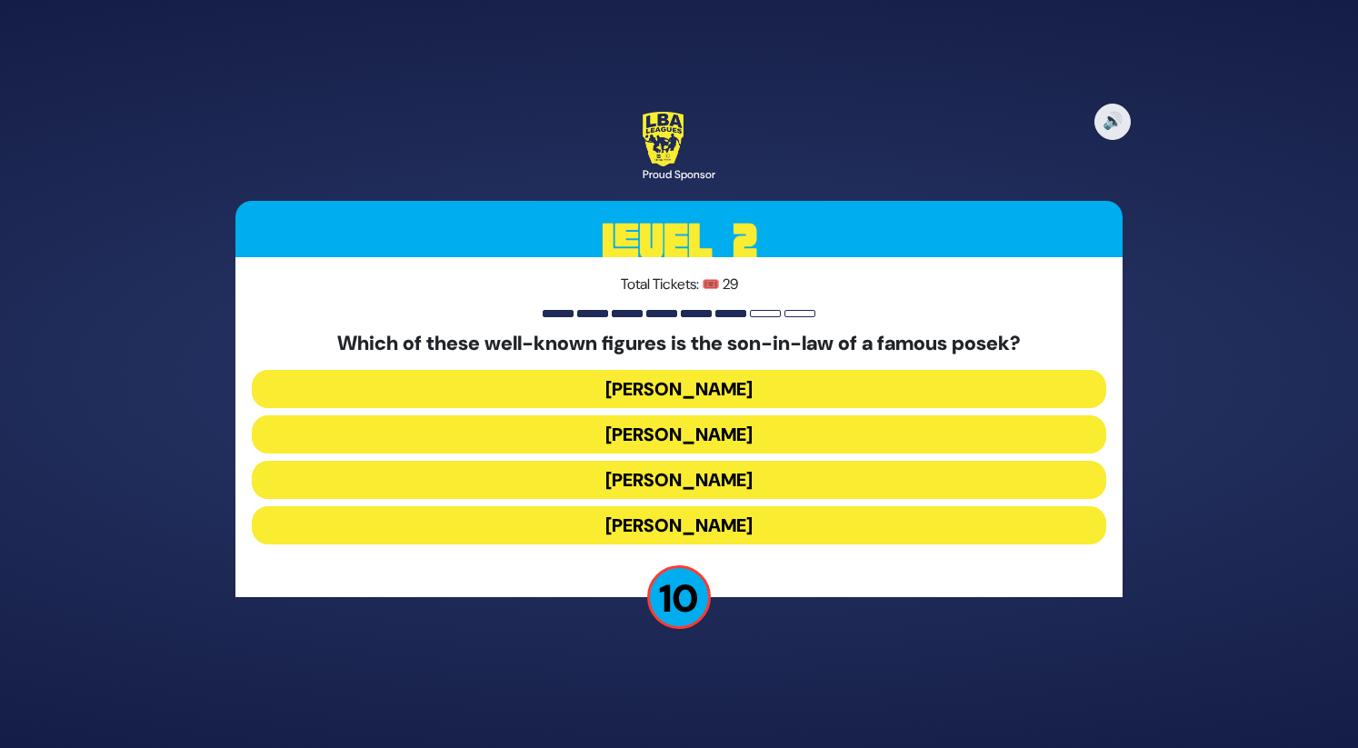
click at [722, 461] on button "[PERSON_NAME]" at bounding box center [679, 480] width 854 height 38
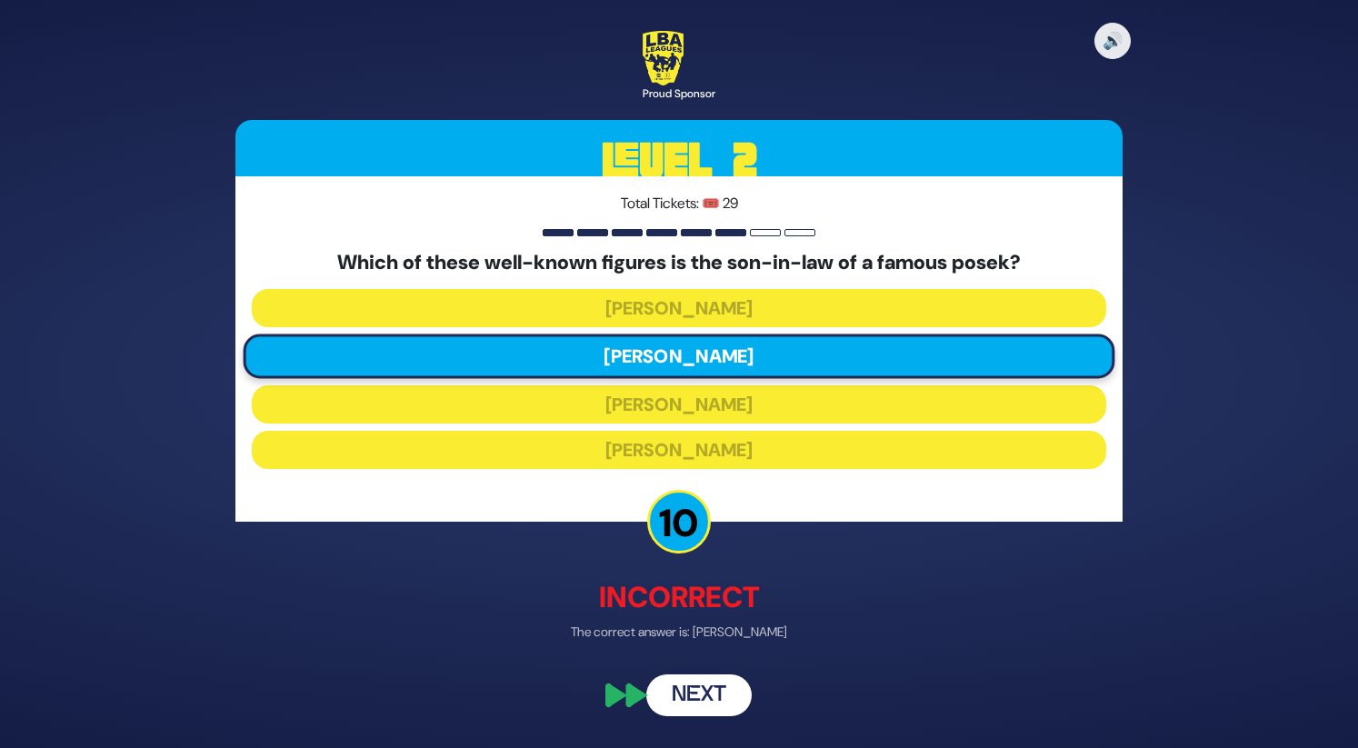
click at [716, 696] on button "Next" at bounding box center [698, 696] width 105 height 42
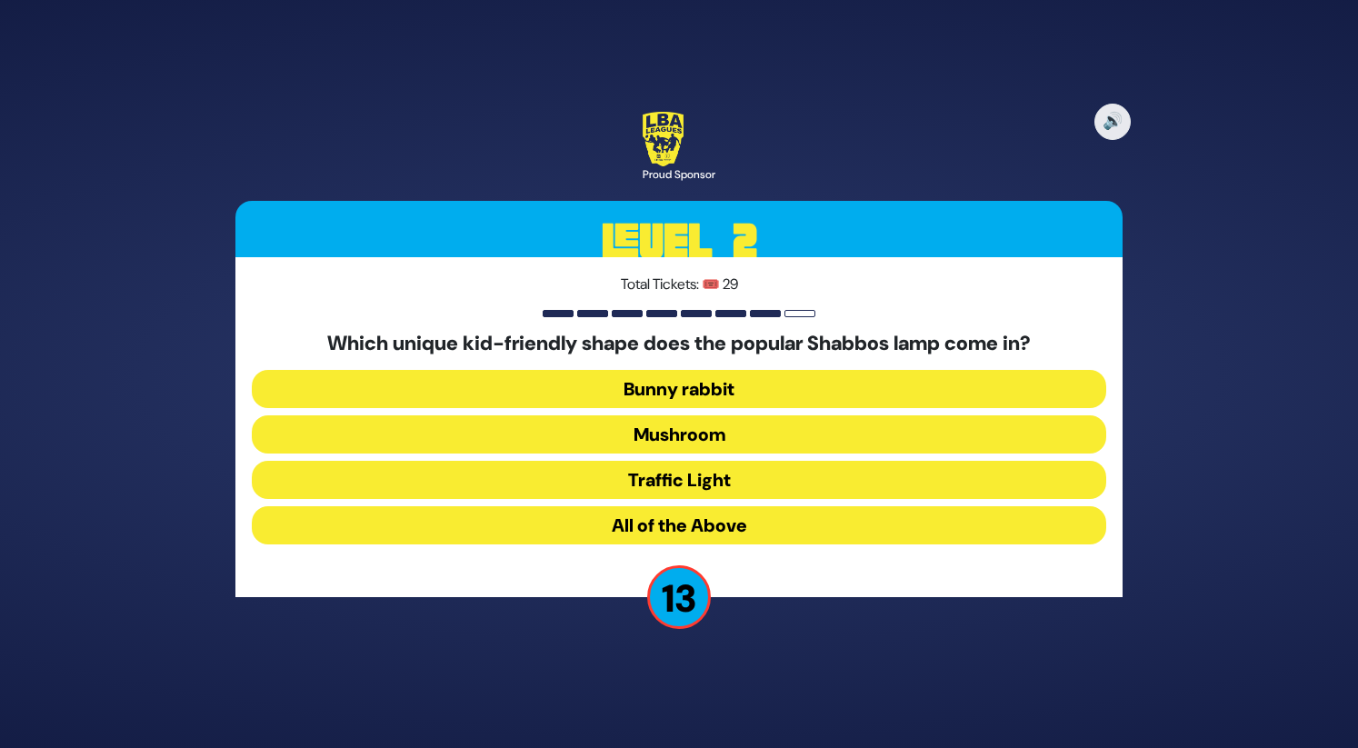
click at [731, 516] on button "All of the Above" at bounding box center [679, 525] width 854 height 38
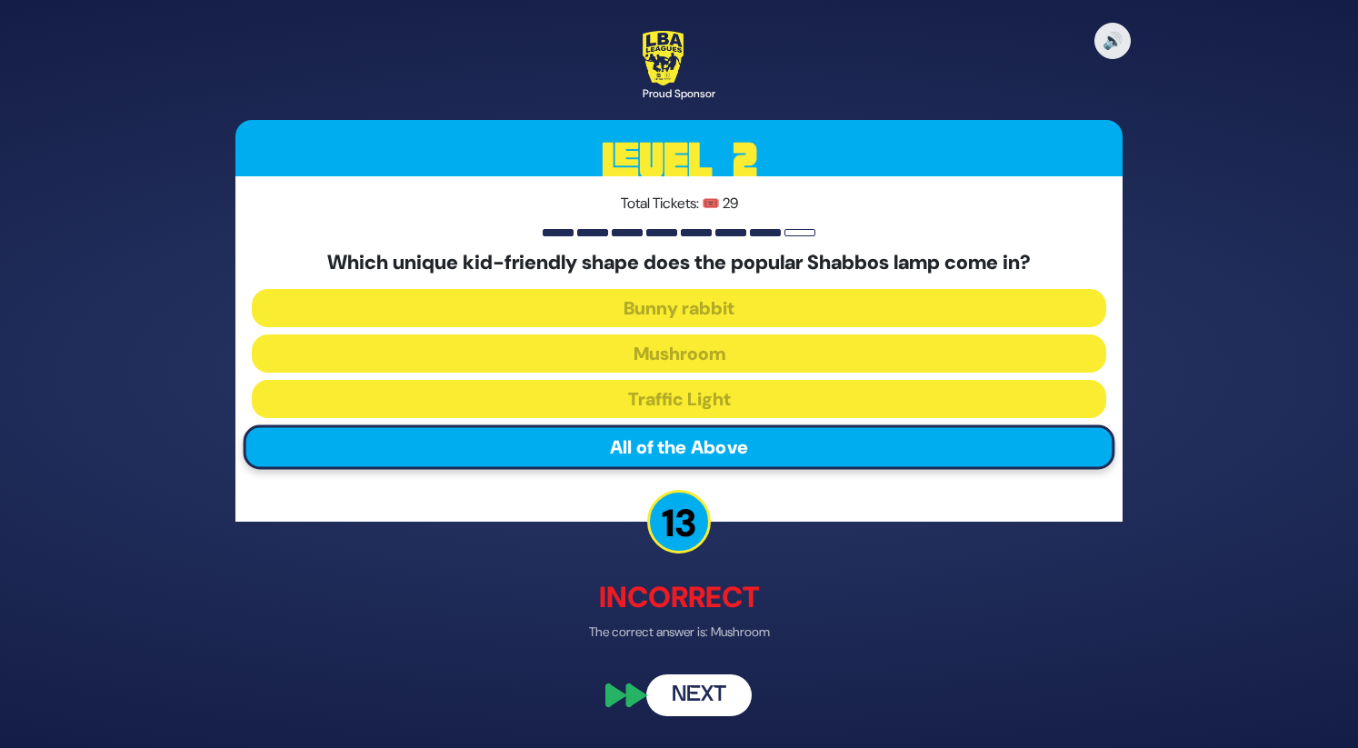
click at [714, 695] on button "Next" at bounding box center [698, 696] width 105 height 42
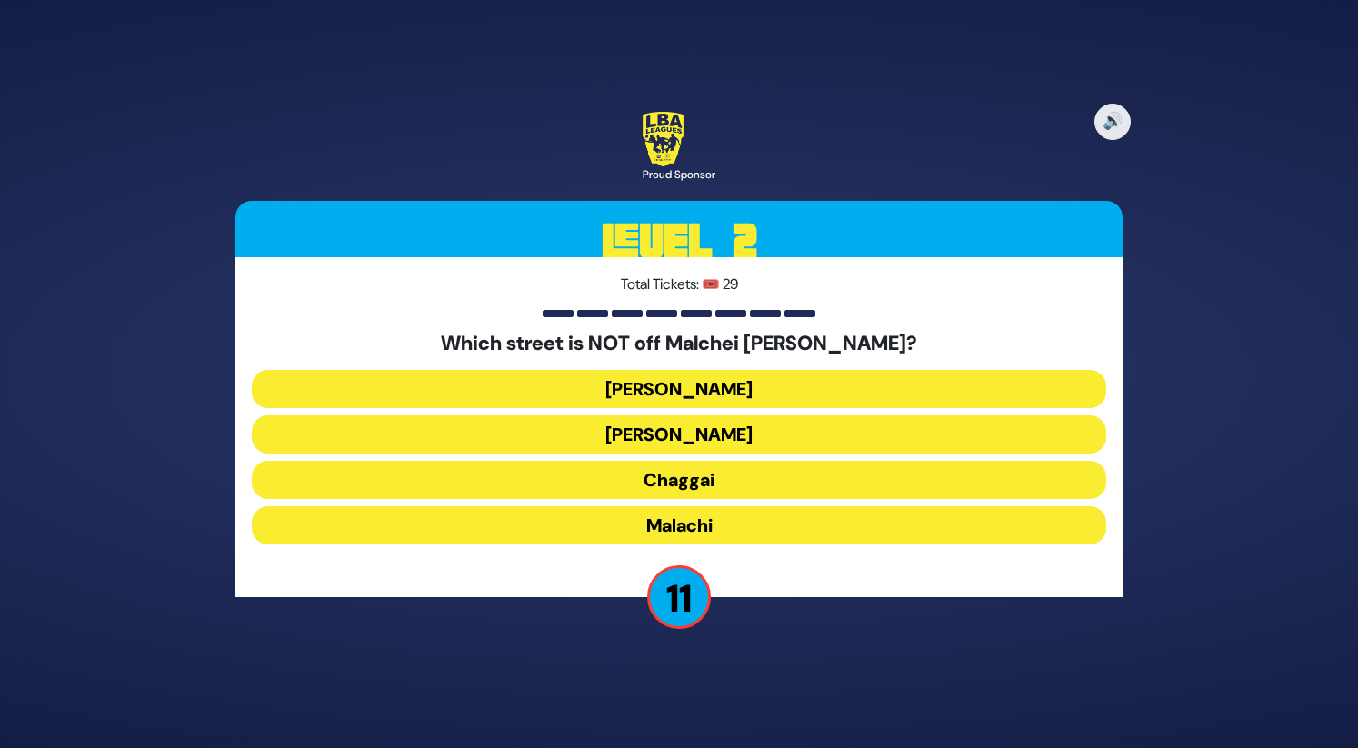
click at [709, 415] on button "[PERSON_NAME]" at bounding box center [679, 434] width 854 height 38
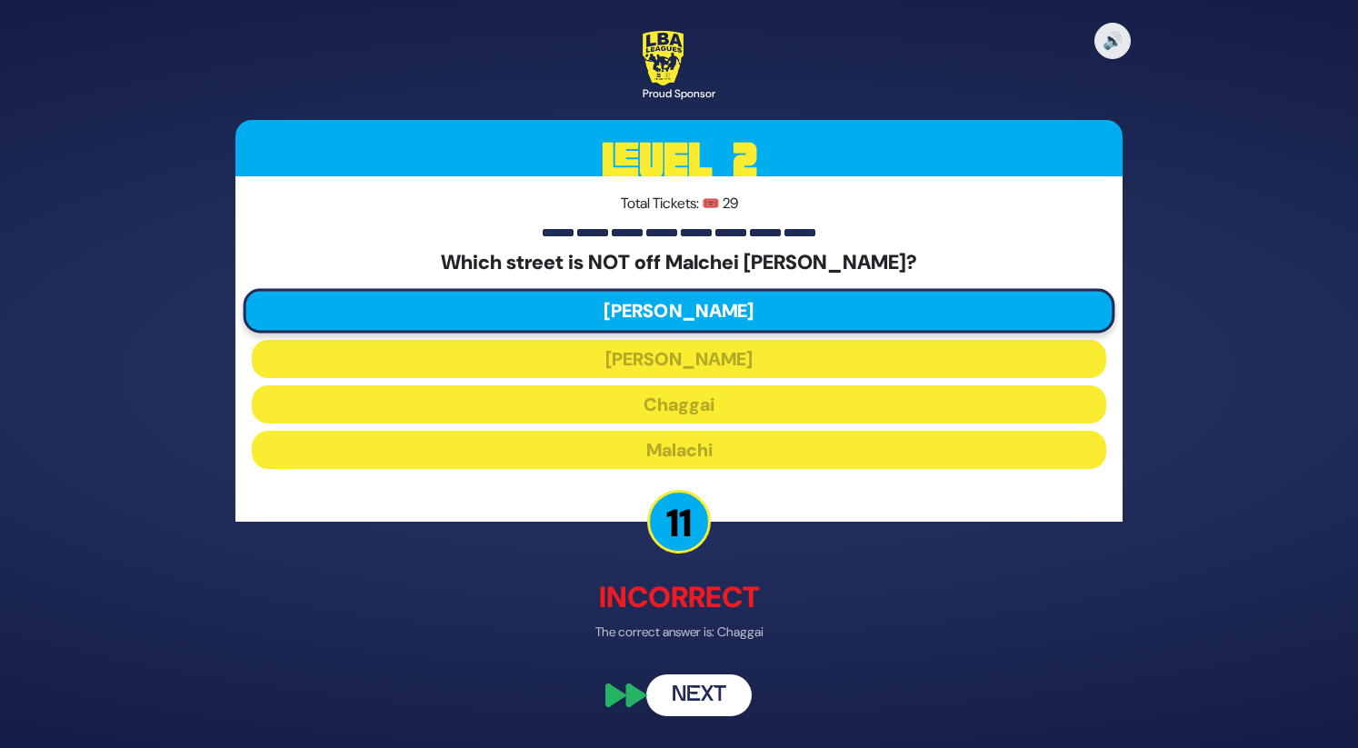
click at [705, 703] on button "Next" at bounding box center [698, 696] width 105 height 42
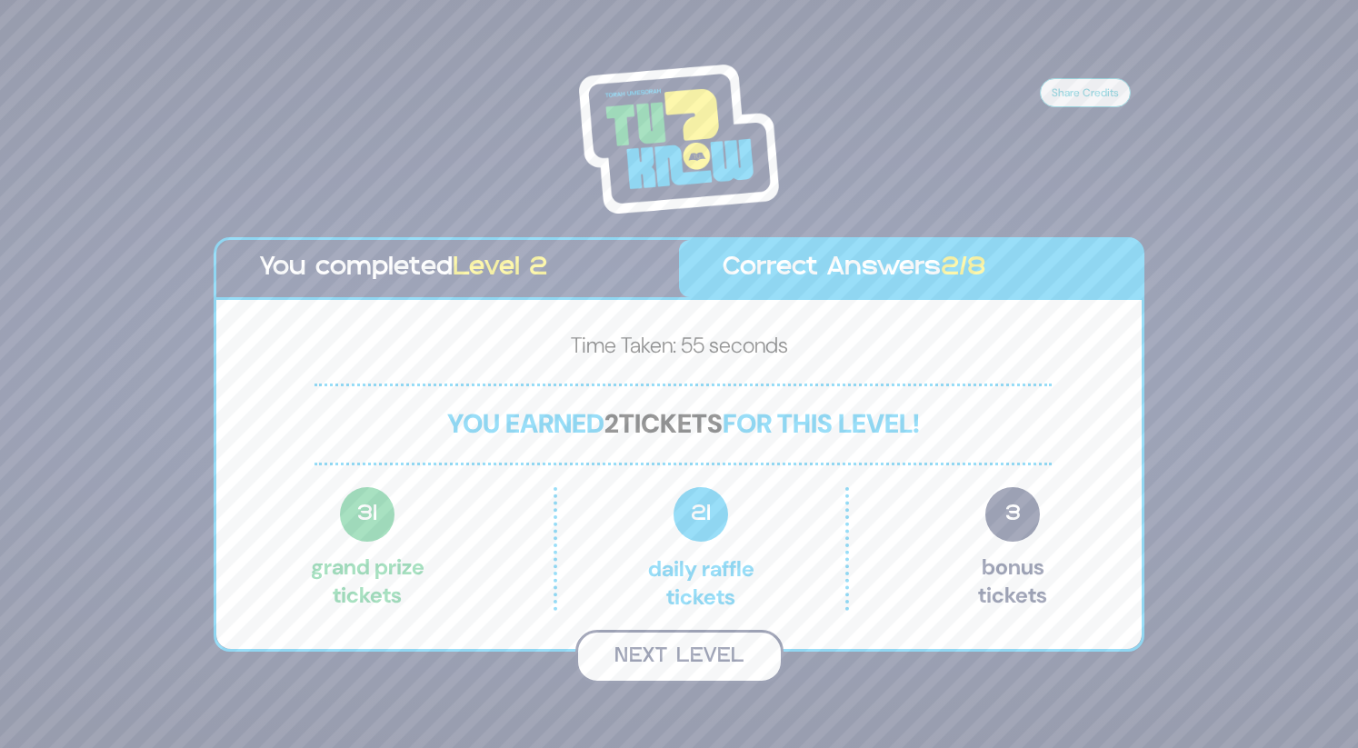
click at [680, 650] on button "Next Level" at bounding box center [679, 657] width 208 height 54
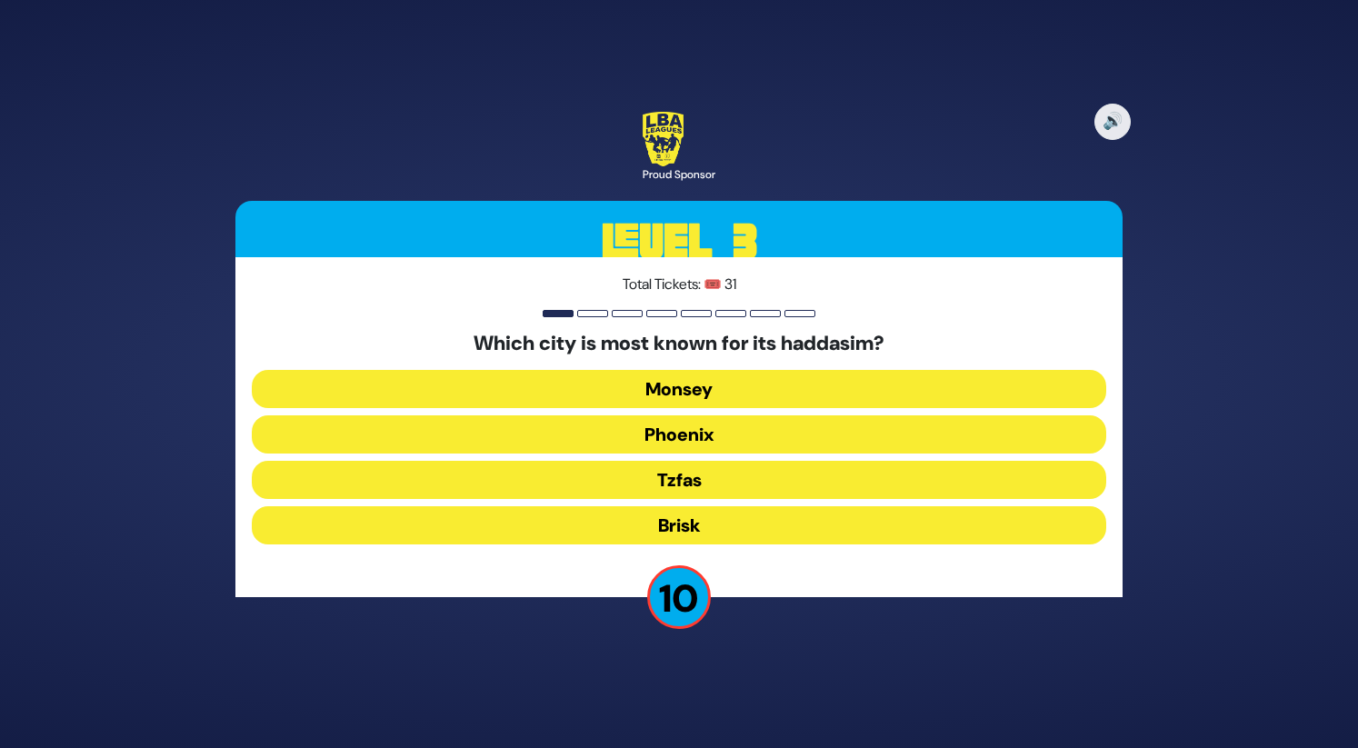
click at [705, 526] on button "Brisk" at bounding box center [679, 525] width 854 height 38
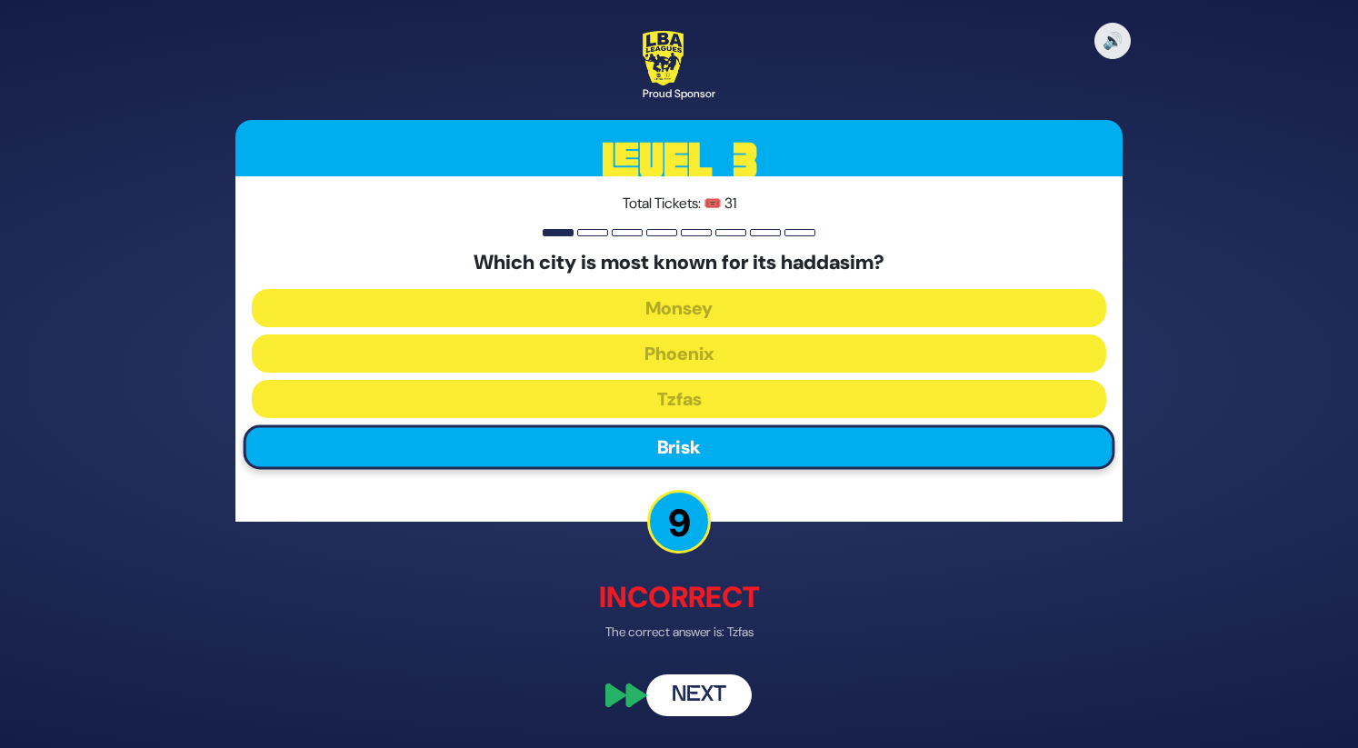
click at [705, 684] on button "Next" at bounding box center [698, 696] width 105 height 42
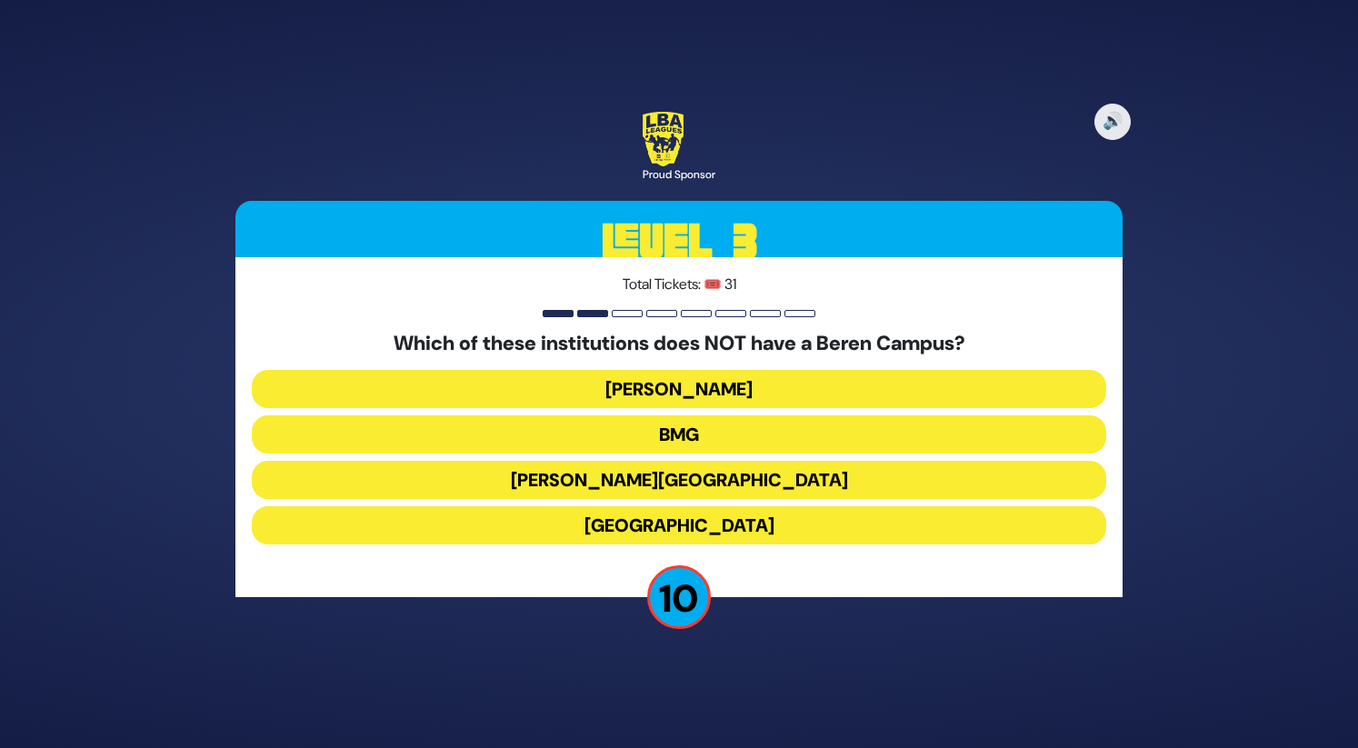
click at [727, 532] on button "[GEOGRAPHIC_DATA]" at bounding box center [679, 525] width 854 height 38
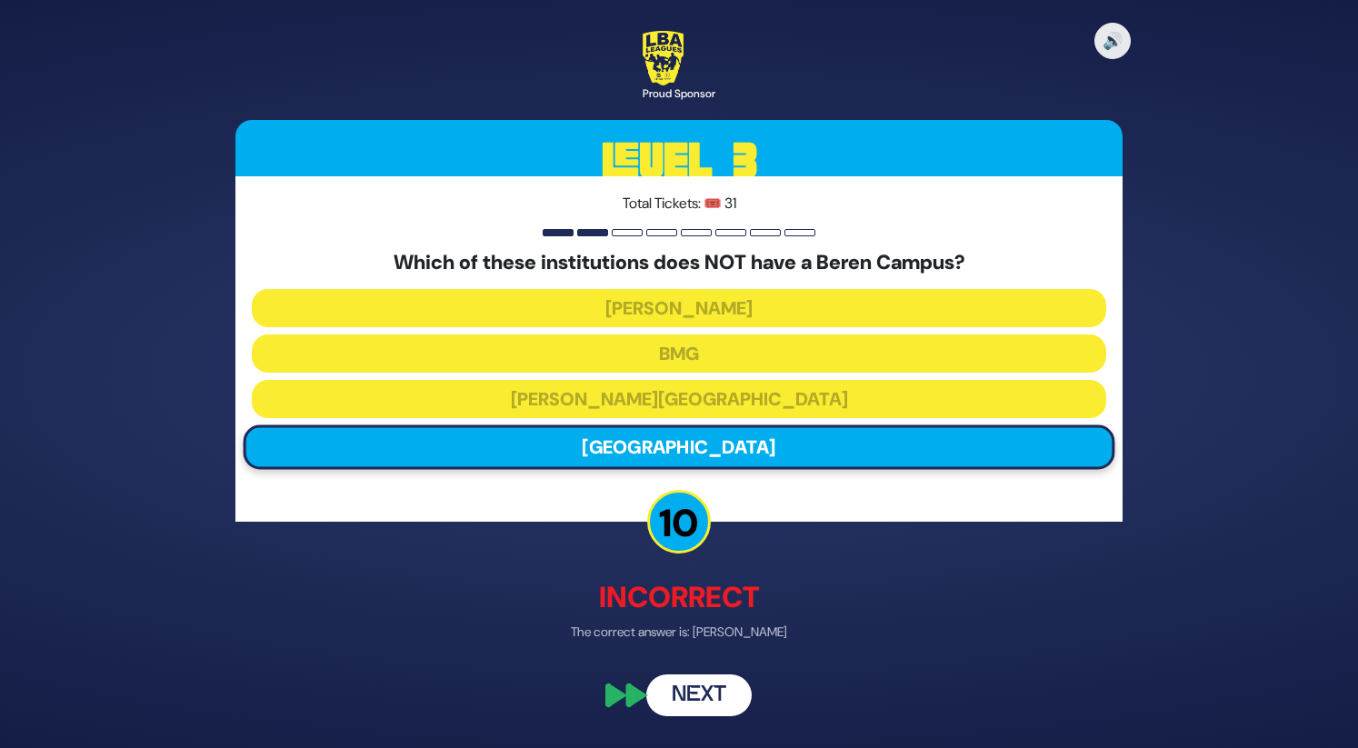
click at [706, 701] on button "Next" at bounding box center [698, 696] width 105 height 42
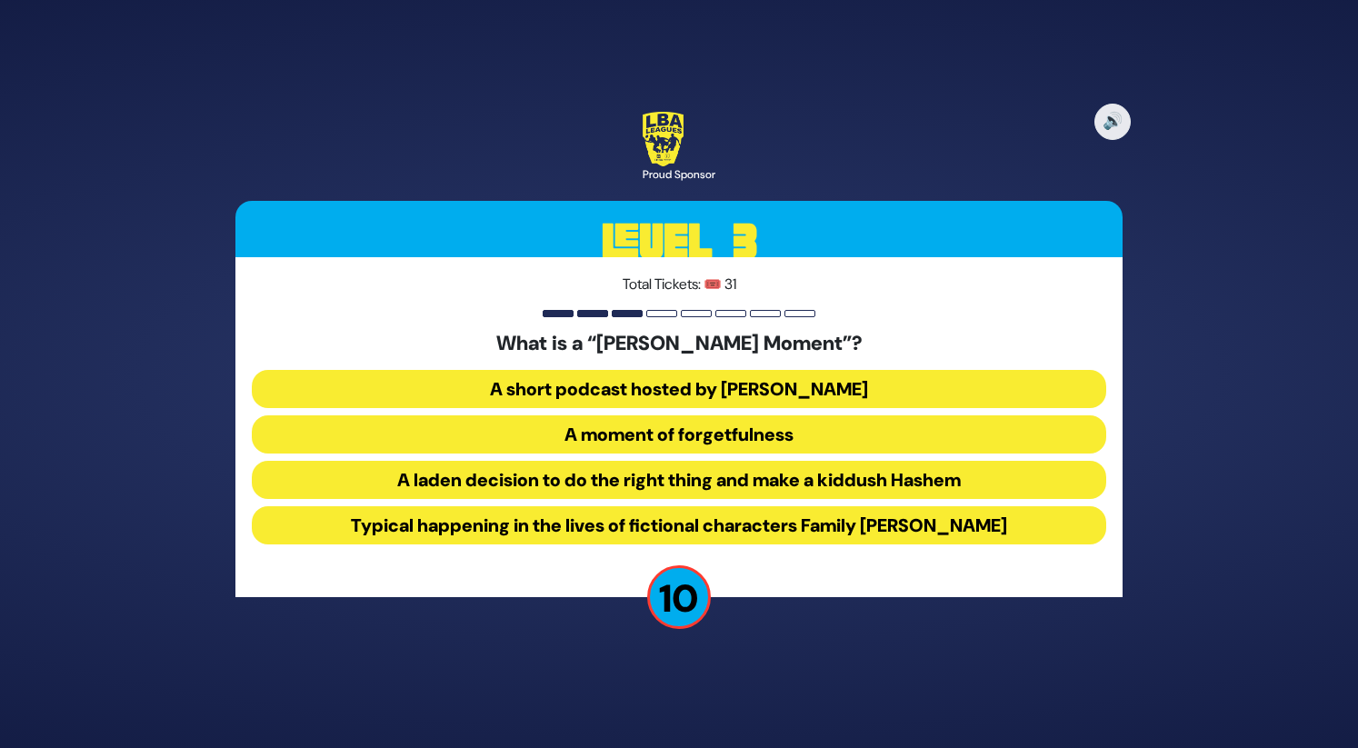
click at [731, 522] on button "Typical happening in the lives of fictional characters Family [PERSON_NAME]" at bounding box center [679, 525] width 854 height 38
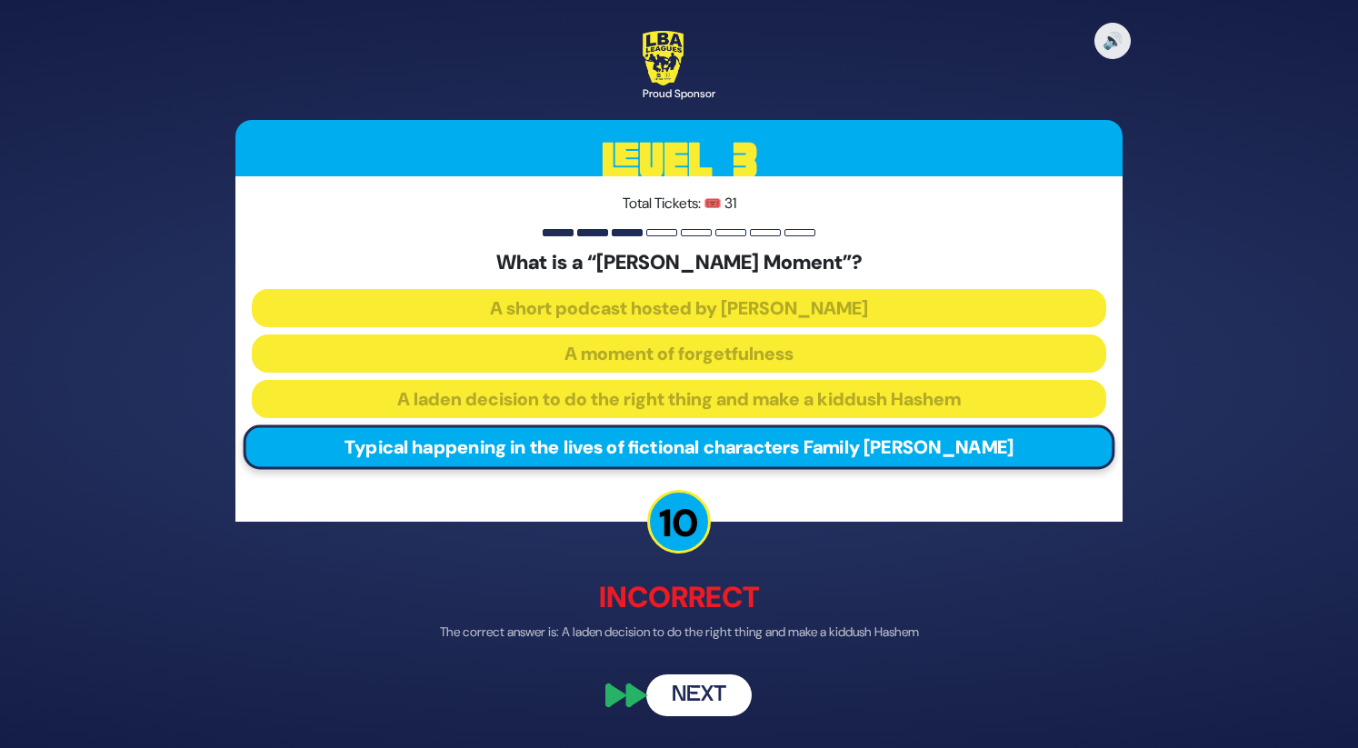
click at [709, 692] on button "Next" at bounding box center [698, 696] width 105 height 42
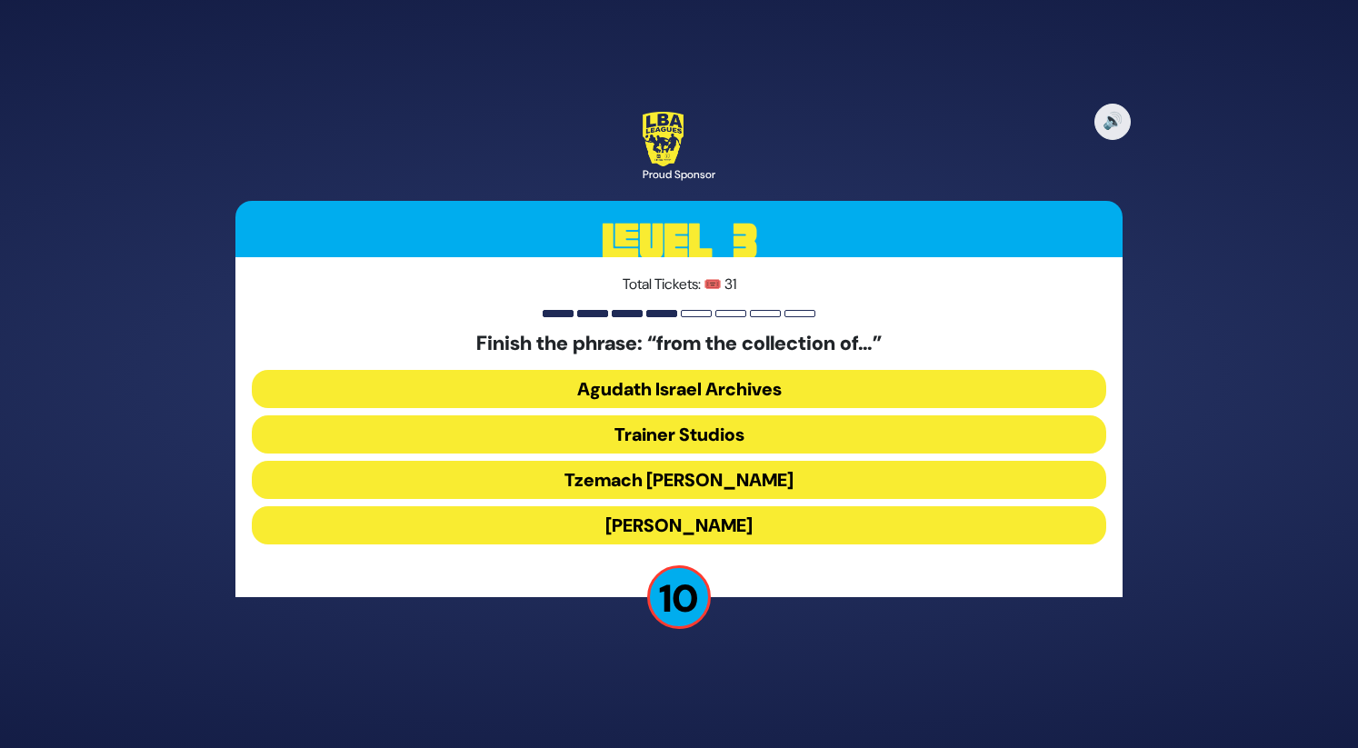
click at [719, 524] on button "[PERSON_NAME]" at bounding box center [679, 525] width 854 height 38
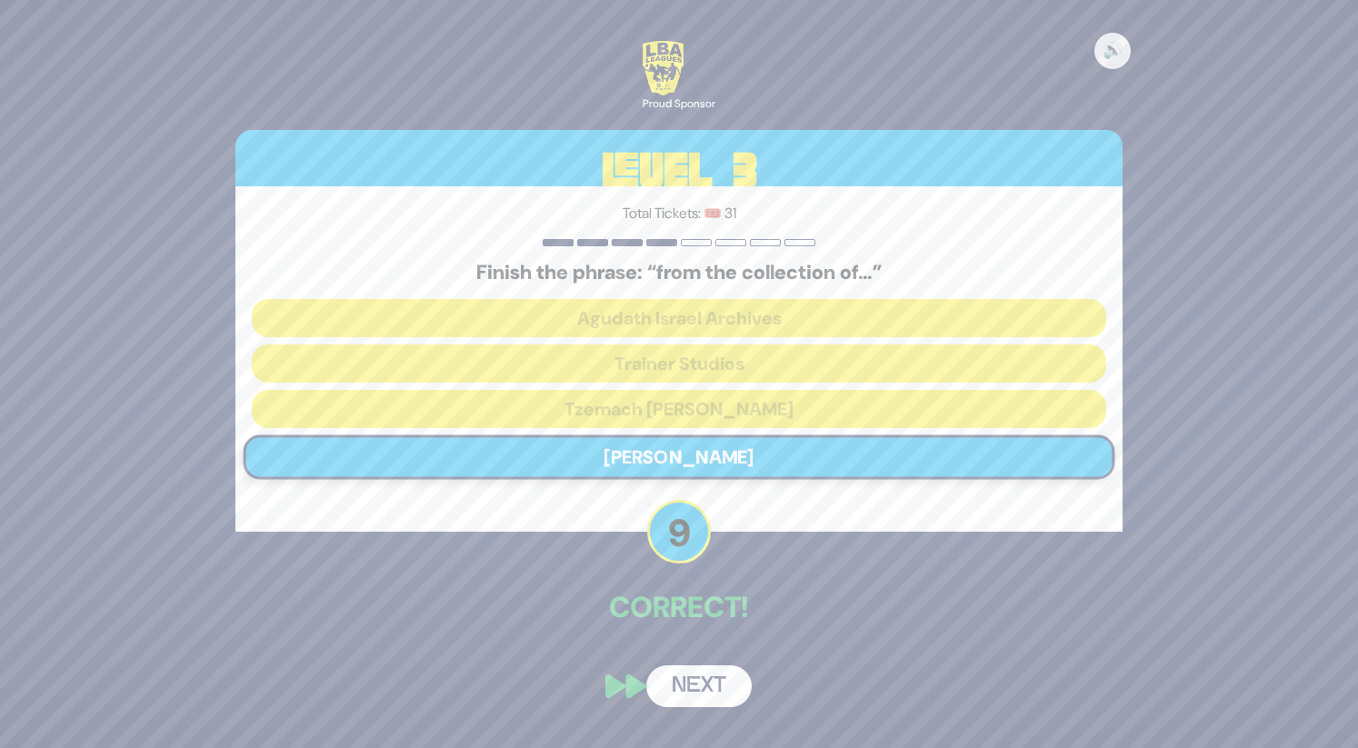
click at [700, 690] on button "Next" at bounding box center [698, 686] width 105 height 42
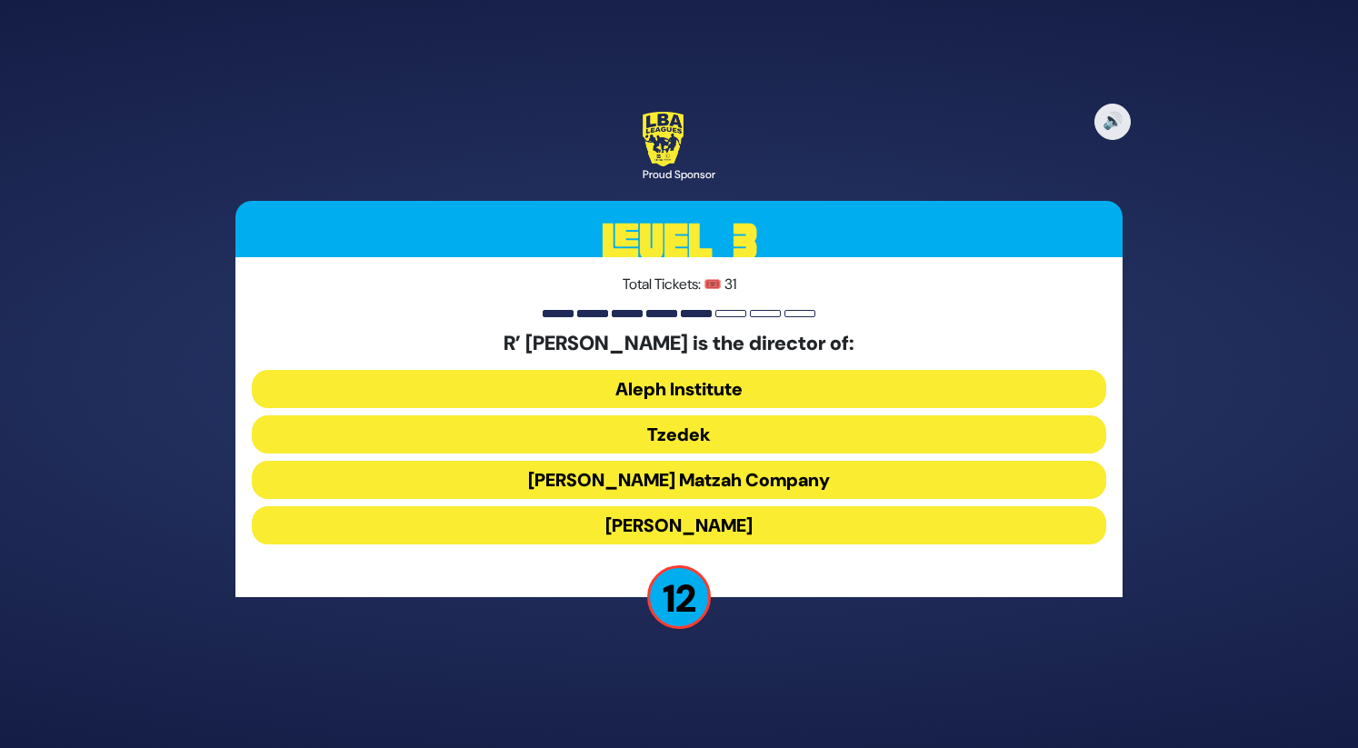
click at [743, 461] on button "Tzedek" at bounding box center [679, 480] width 854 height 38
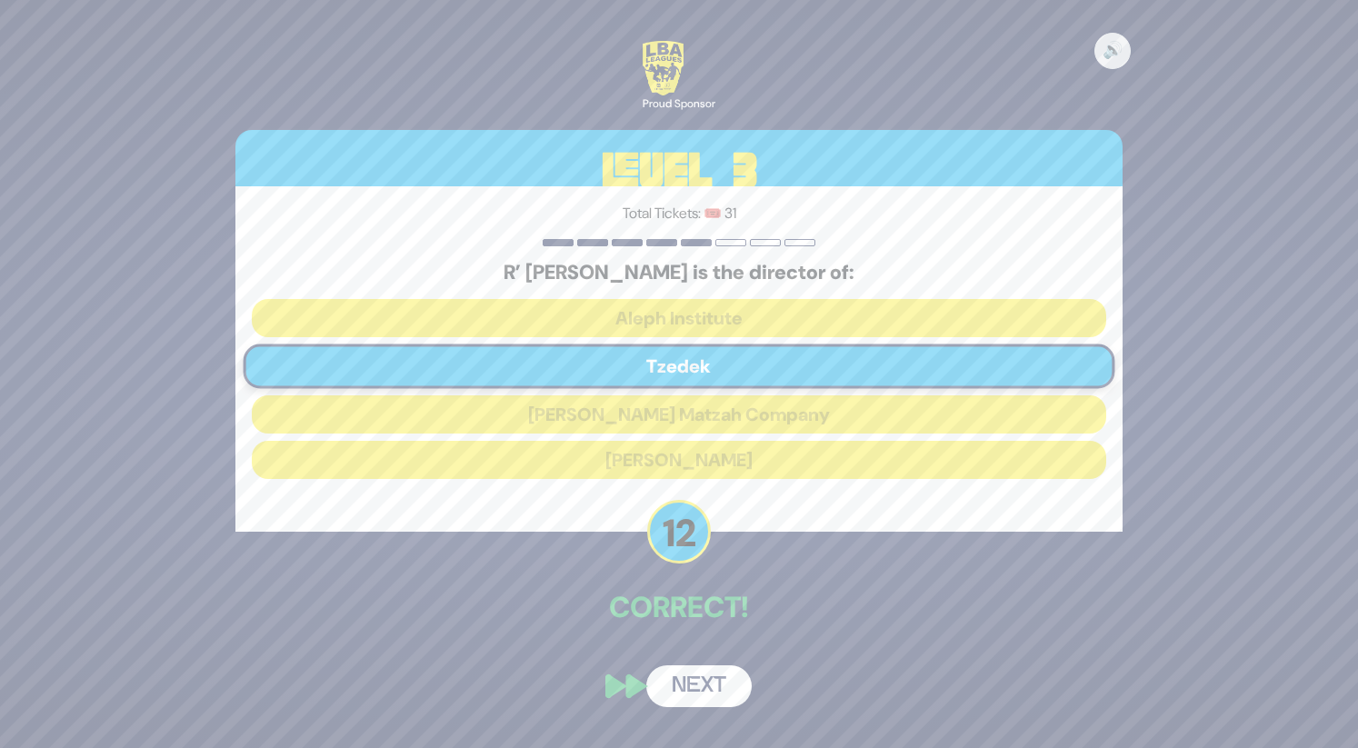
click at [705, 679] on button "Next" at bounding box center [698, 686] width 105 height 42
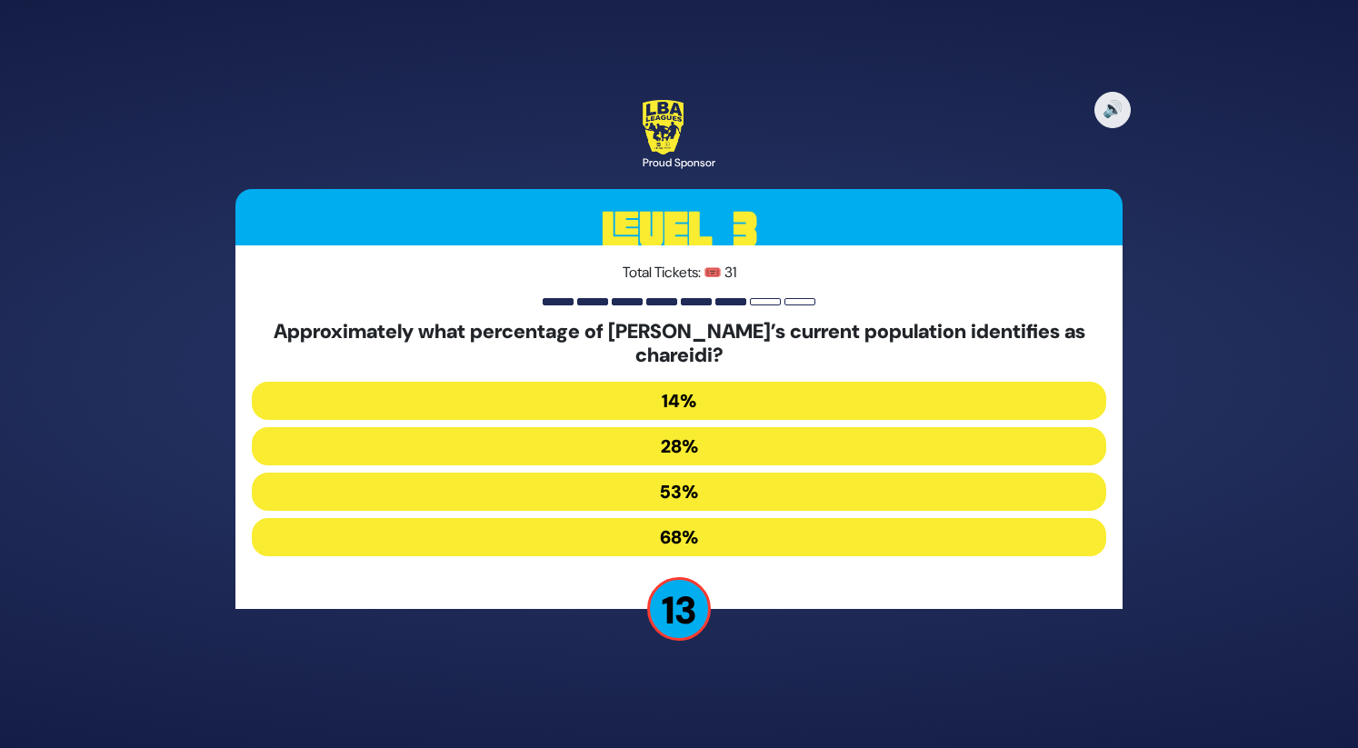
click at [751, 427] on button "14%" at bounding box center [679, 446] width 854 height 38
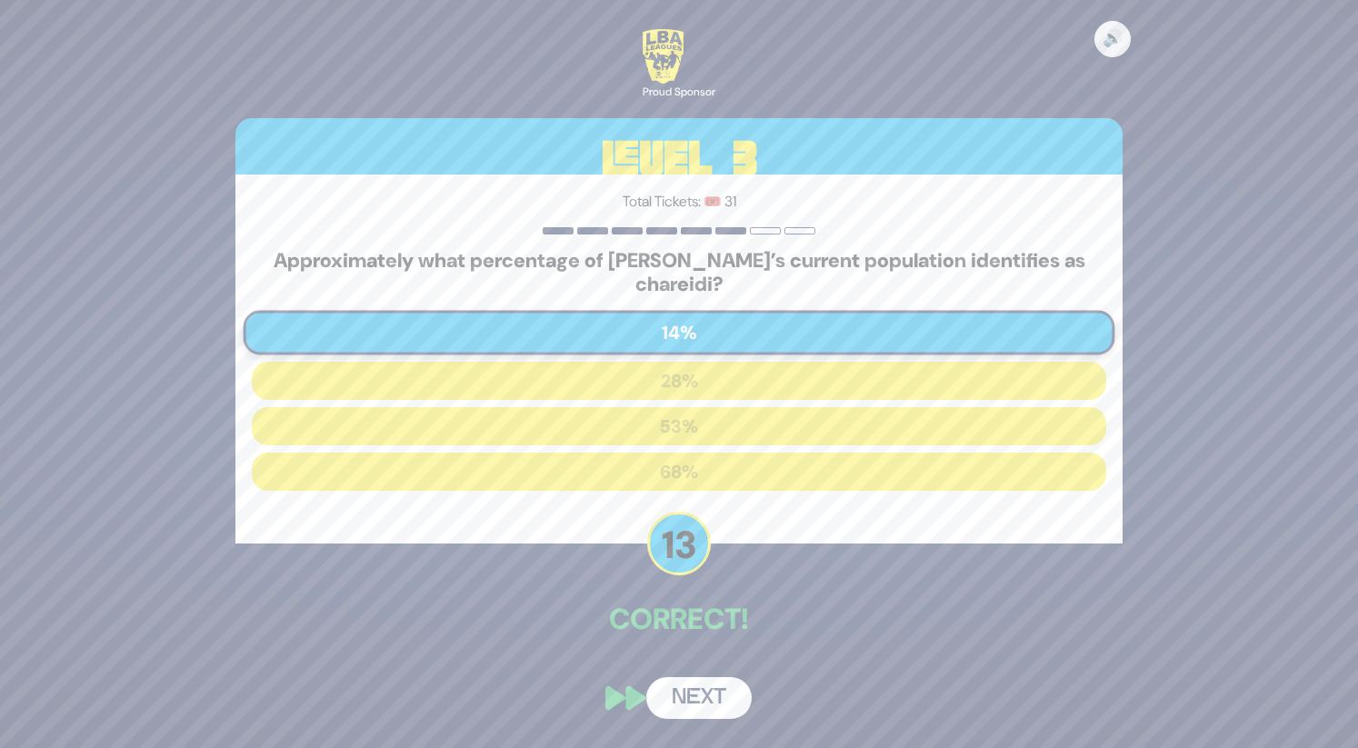
click at [689, 704] on button "Next" at bounding box center [698, 698] width 105 height 42
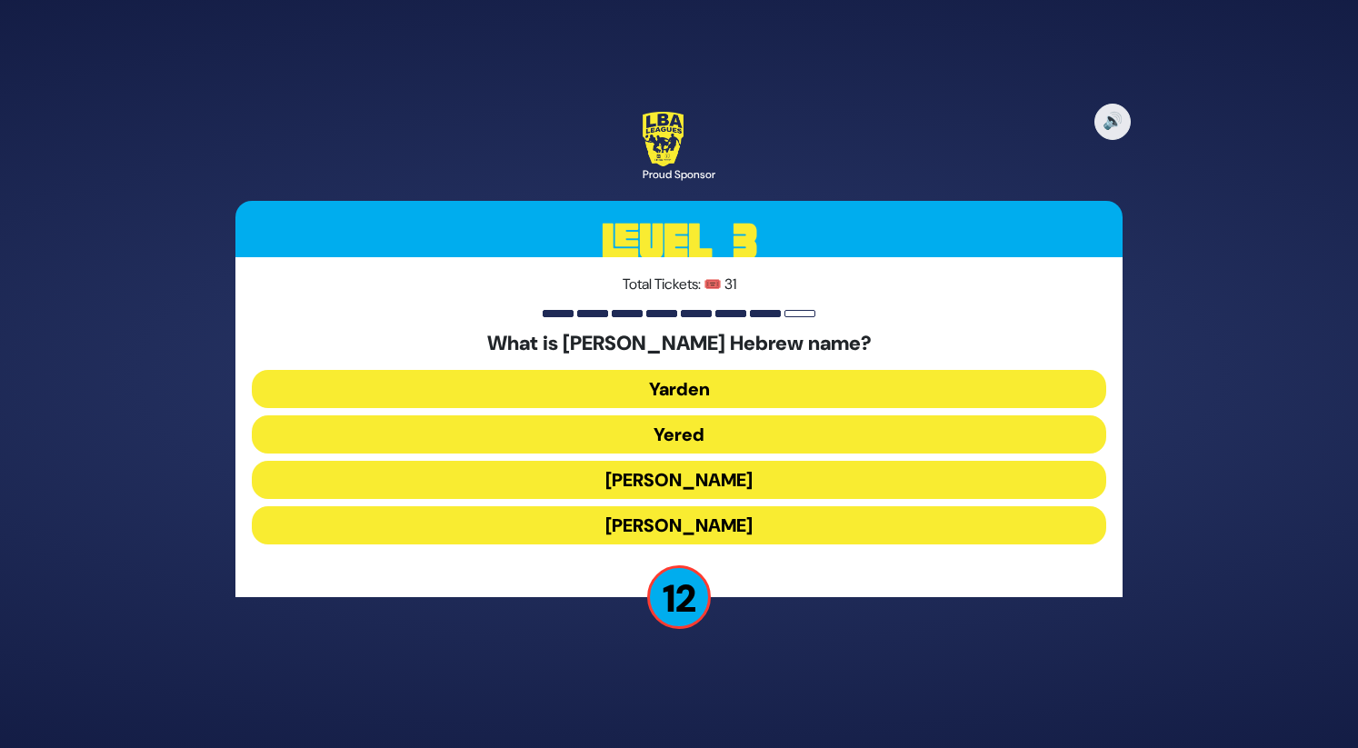
click at [721, 506] on button "[PERSON_NAME]" at bounding box center [679, 525] width 854 height 38
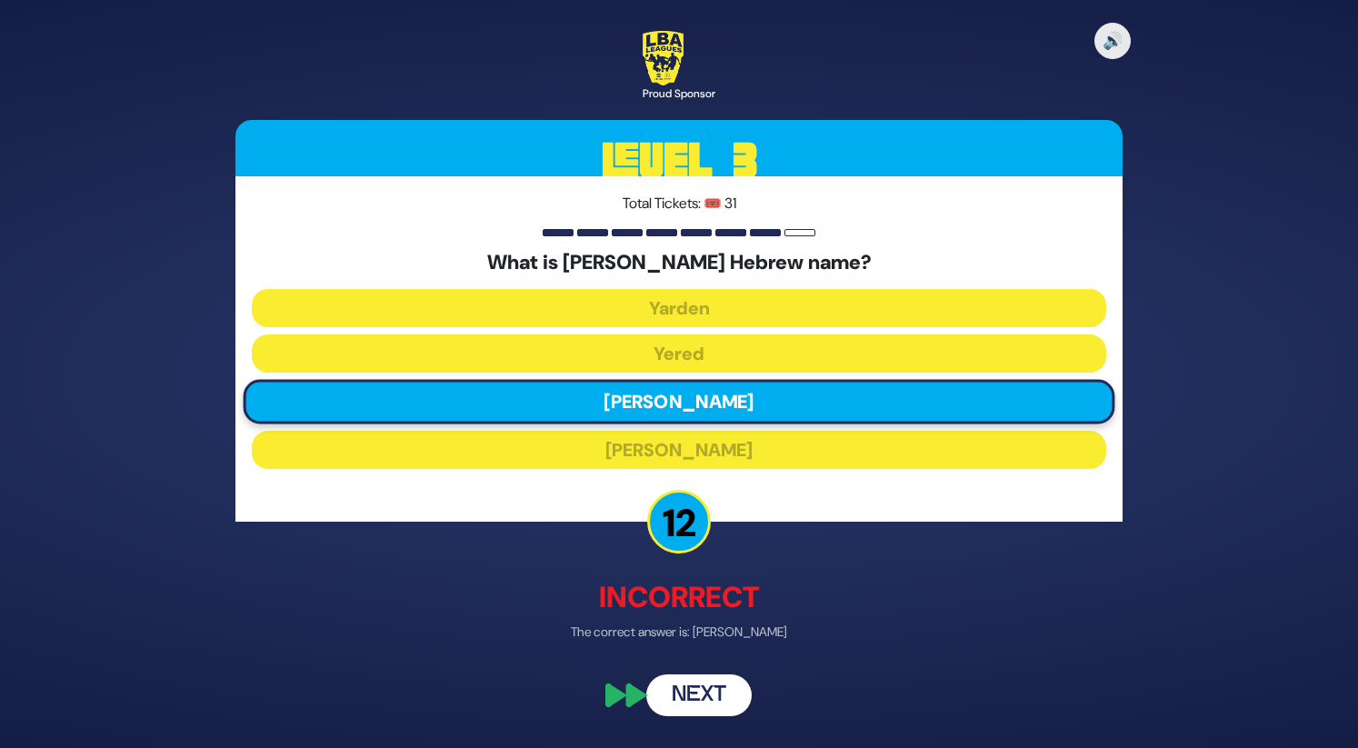
click at [698, 696] on button "Next" at bounding box center [698, 696] width 105 height 42
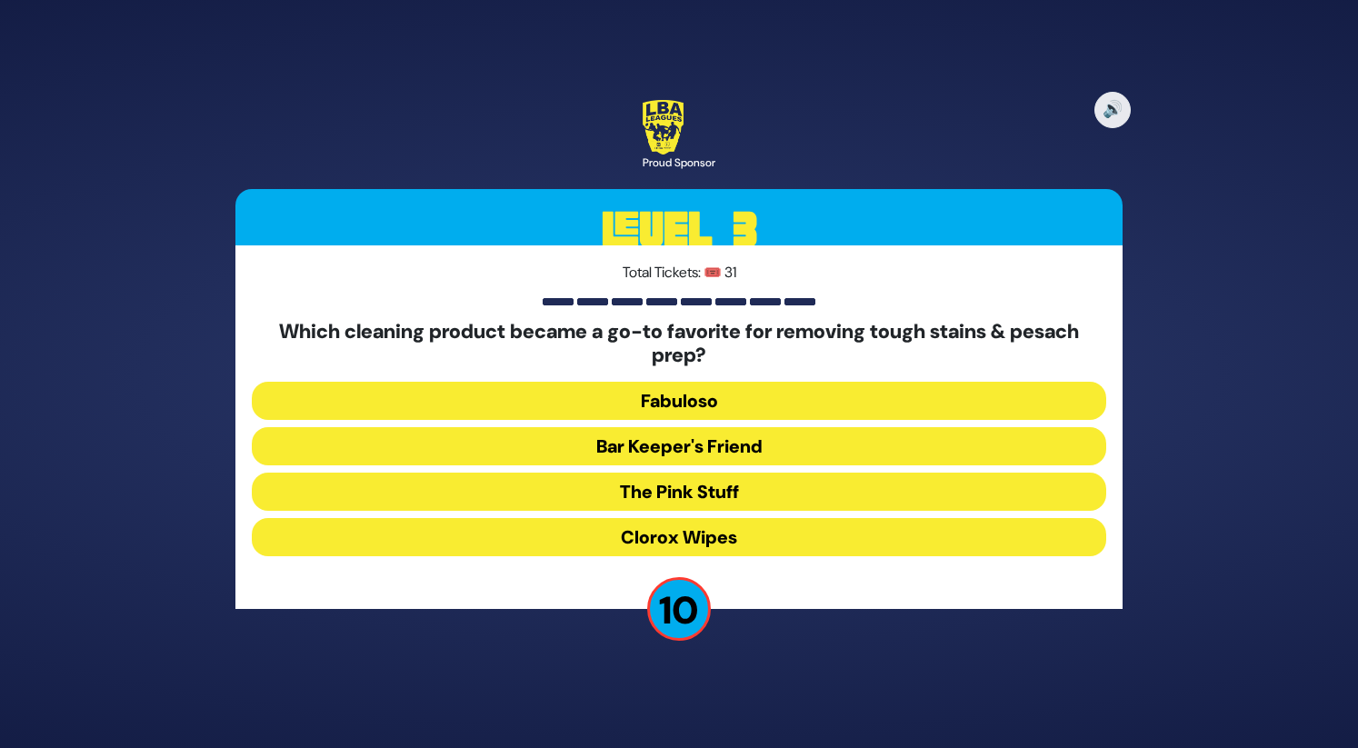
click at [707, 531] on button "Clorox Wipes" at bounding box center [679, 537] width 854 height 38
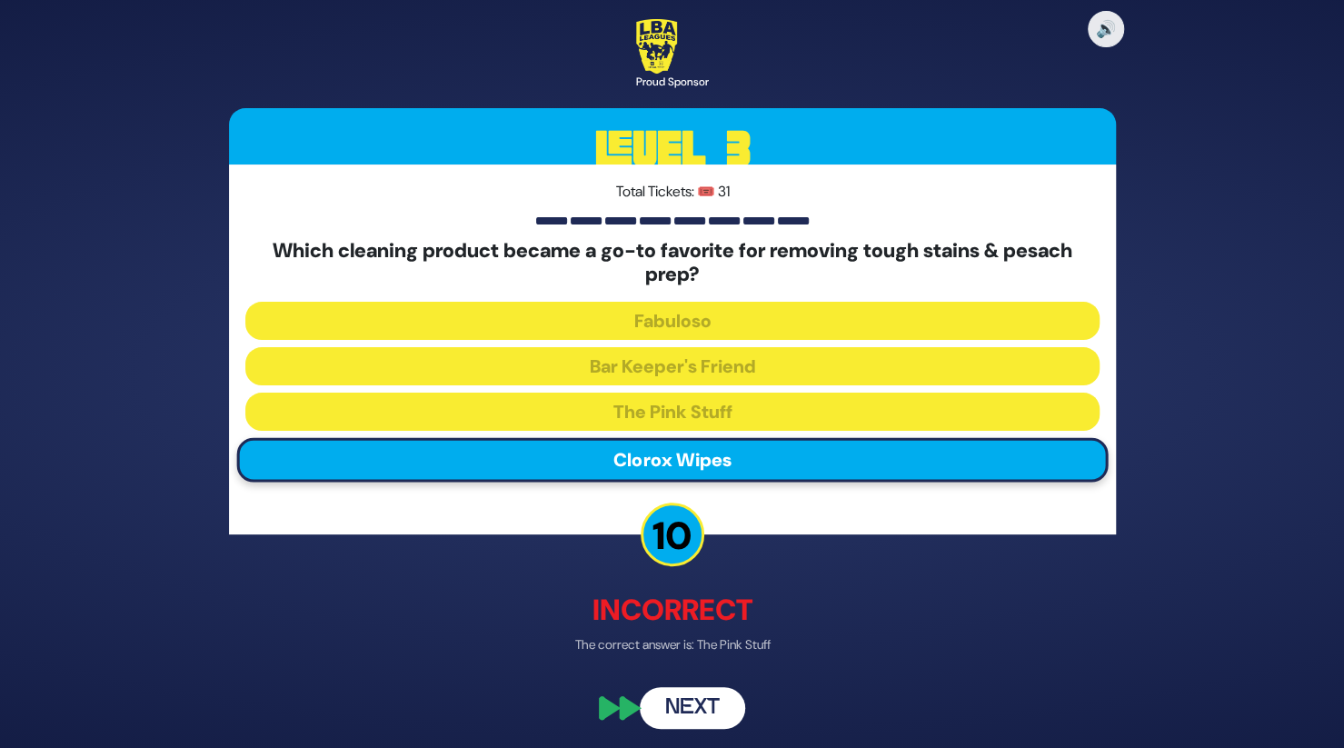
click at [707, 702] on button "Next" at bounding box center [692, 708] width 105 height 42
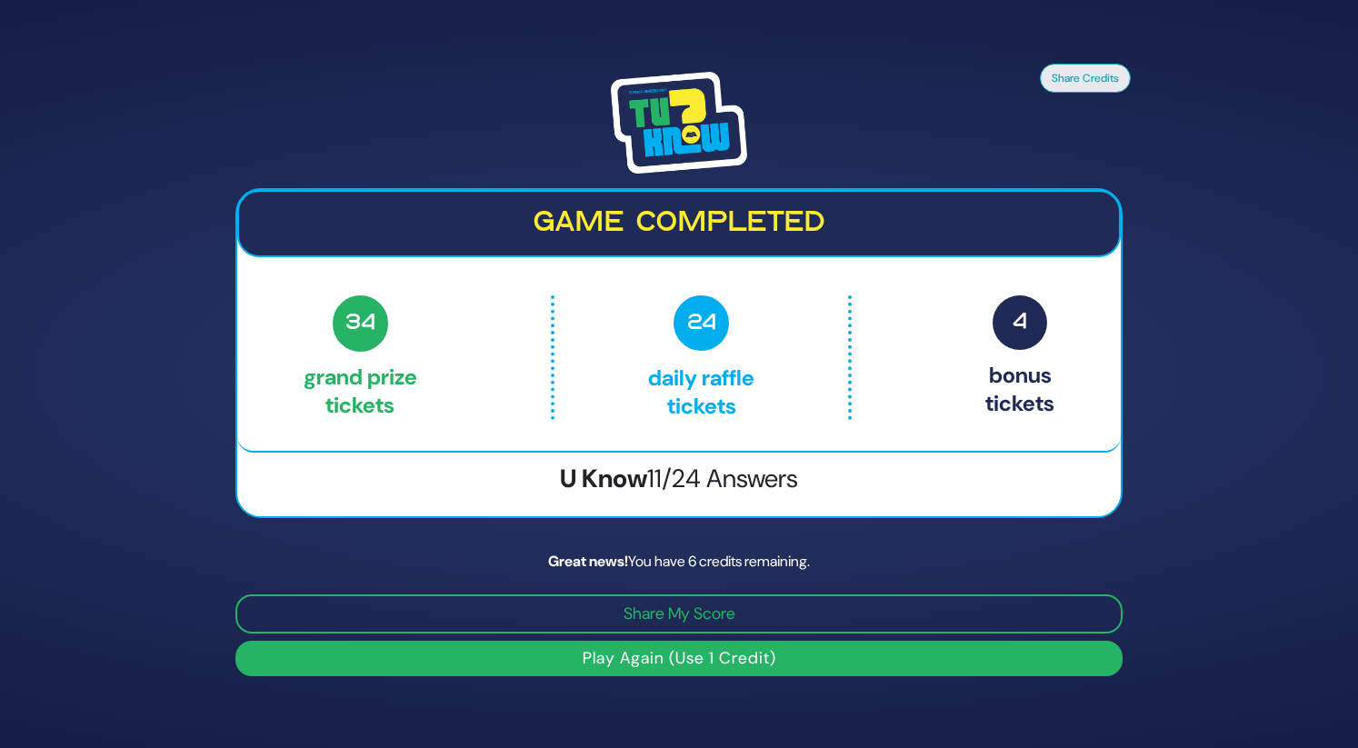
click at [718, 386] on p "24 Daily Raffle tickets" at bounding box center [700, 357] width 216 height 124
